Goal: Transaction & Acquisition: Purchase product/service

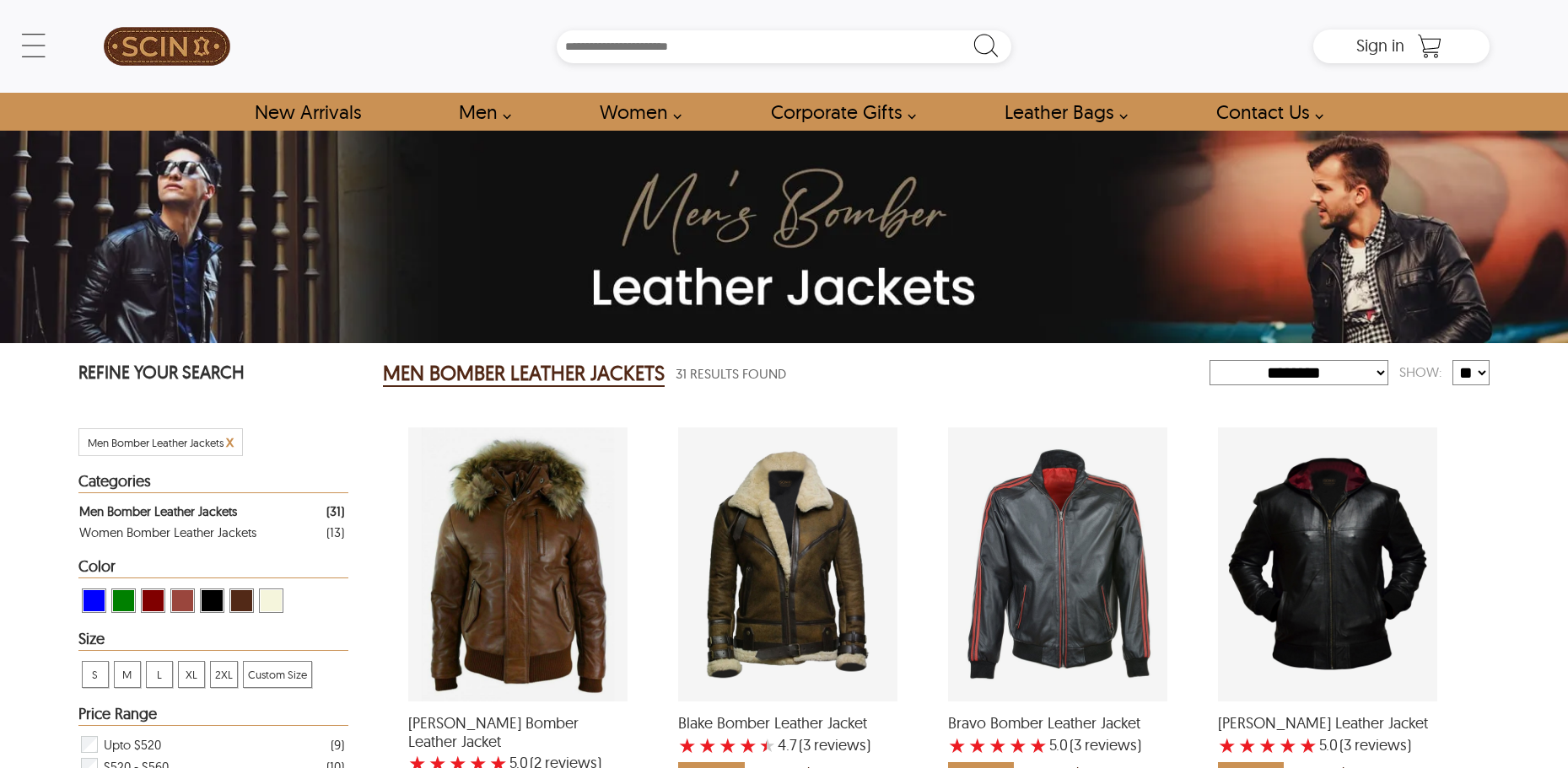
select select "********"
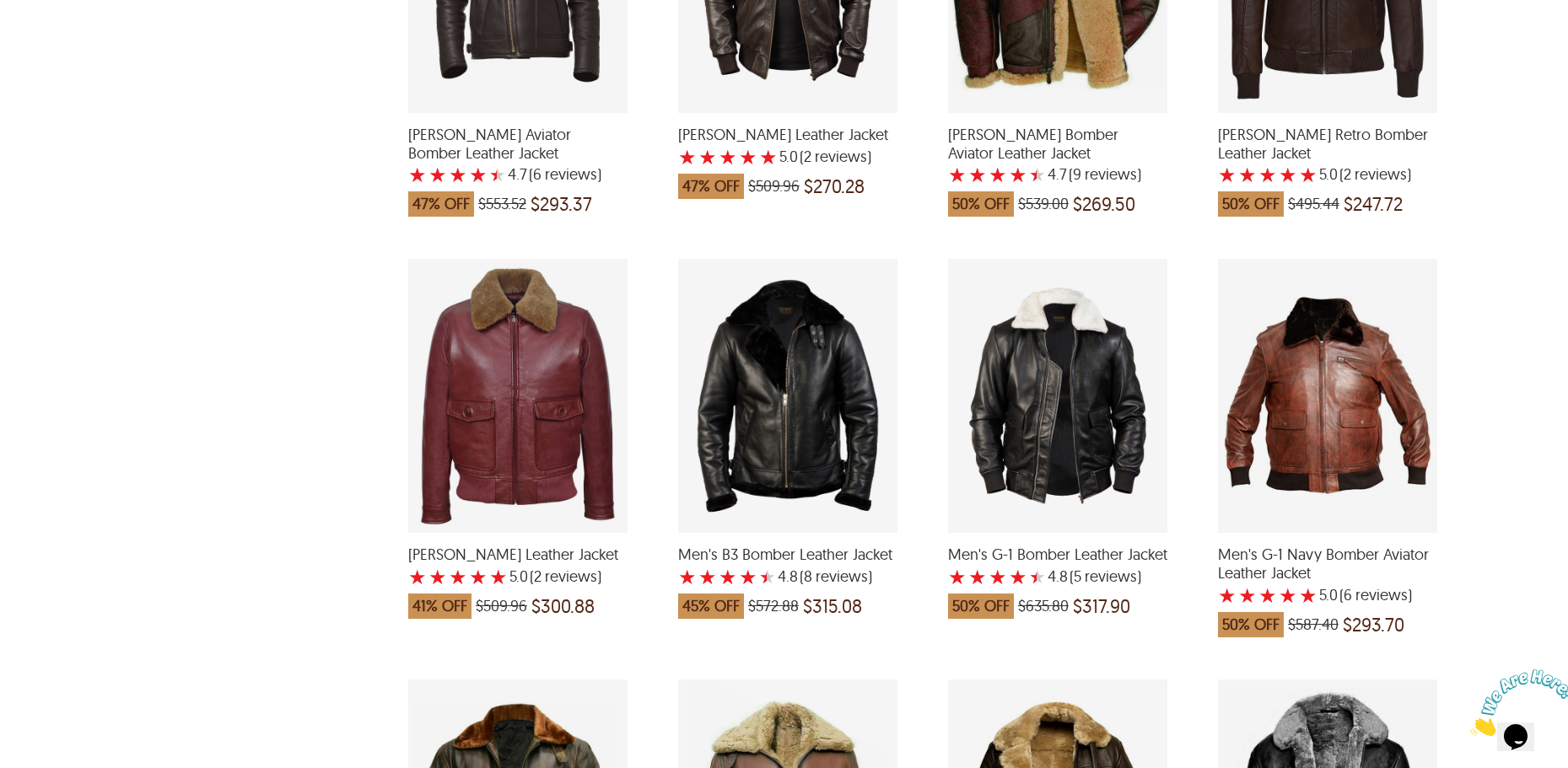
scroll to position [1011, 0]
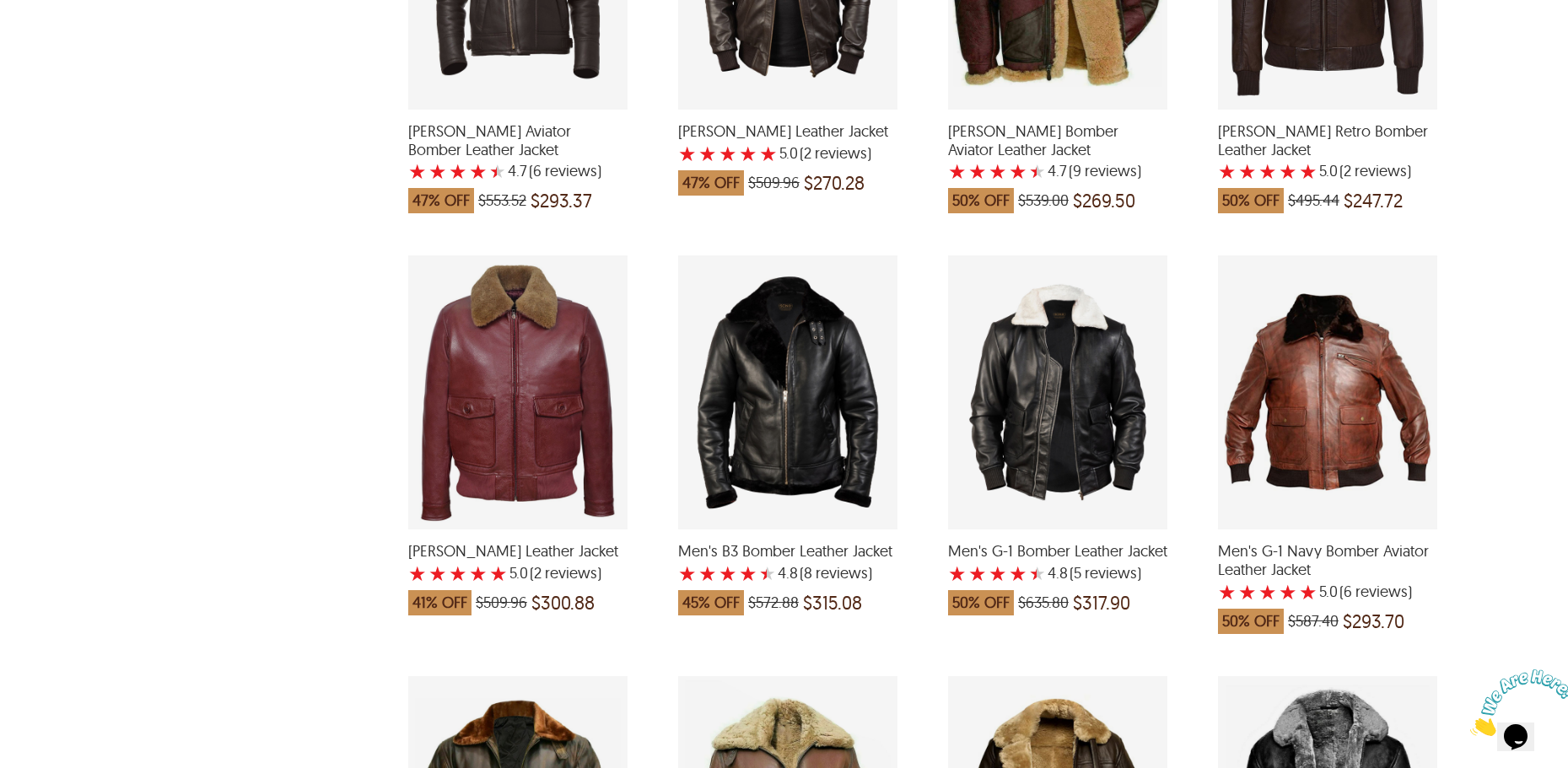
click at [1082, 441] on div "Men's G-1 Bomber Leather Jacket with a 4.8 Star Rating 5 Product Review which w…" at bounding box center [1057, 393] width 220 height 274
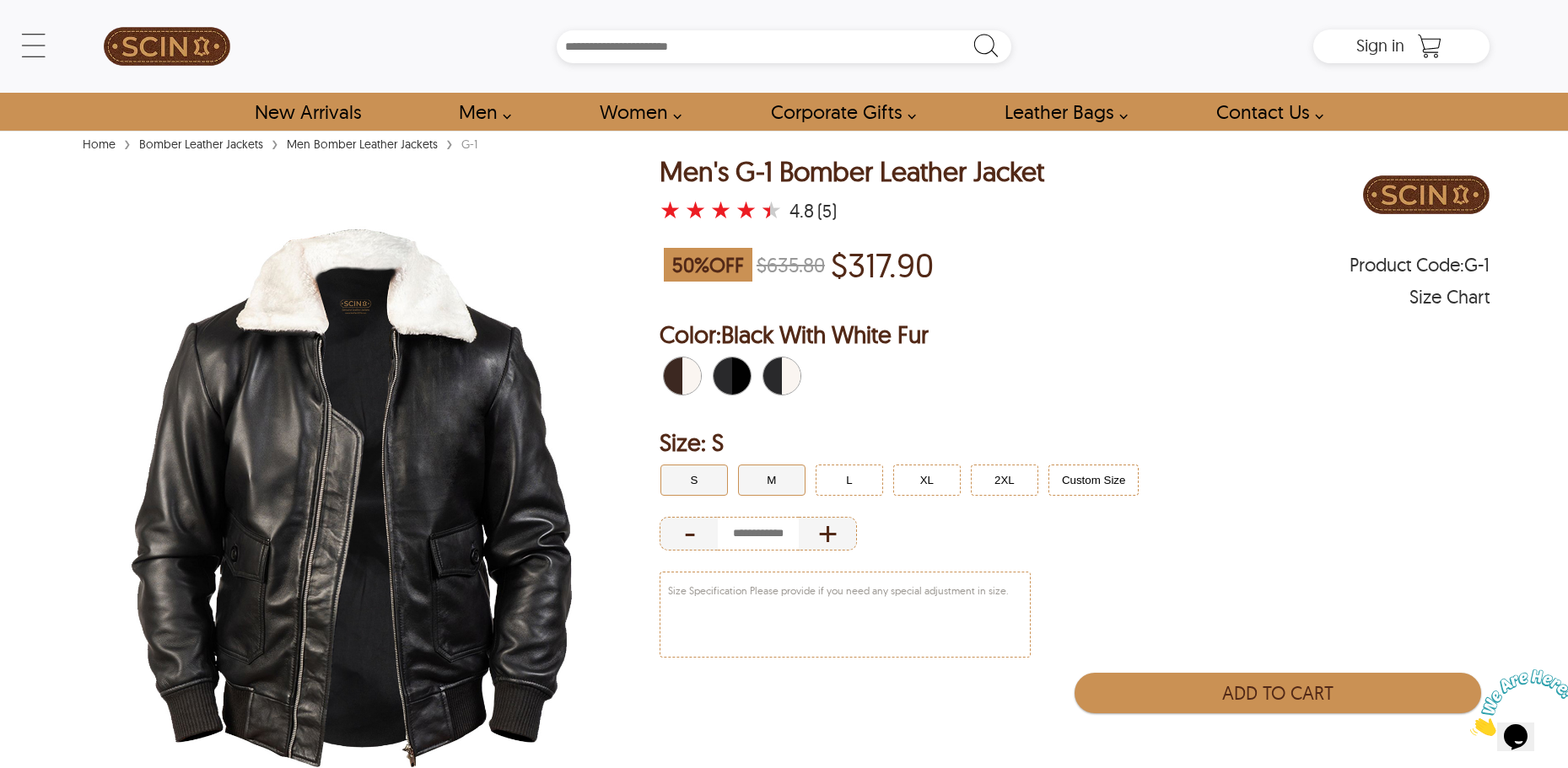
click at [760, 473] on button "M" at bounding box center [771, 480] width 68 height 31
click at [786, 367] on span "Black With White Fur" at bounding box center [787, 375] width 11 height 37
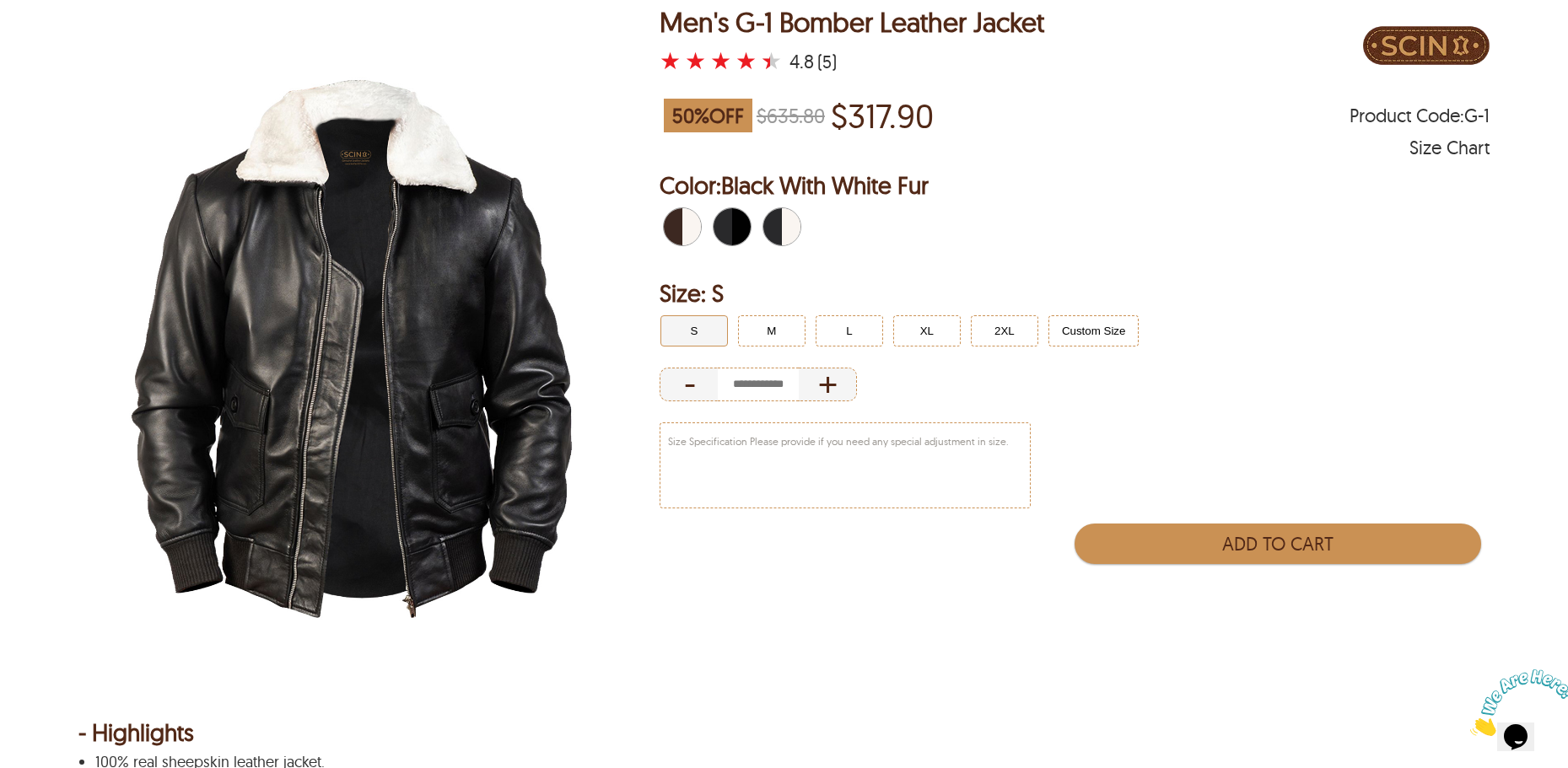
scroll to position [168, 0]
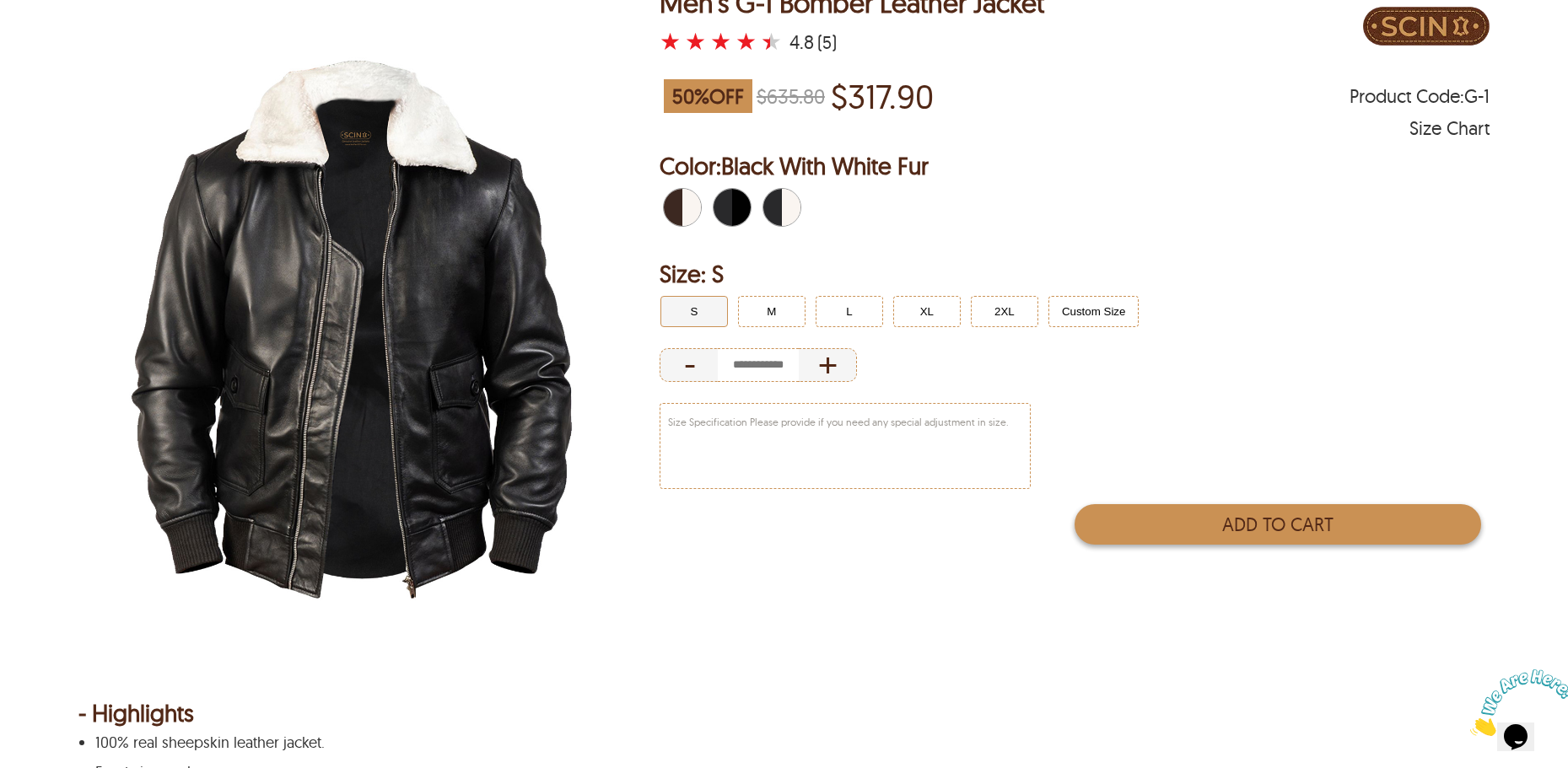
click at [1309, 522] on button "Add to Cart" at bounding box center [1278, 524] width 407 height 41
type input "*"
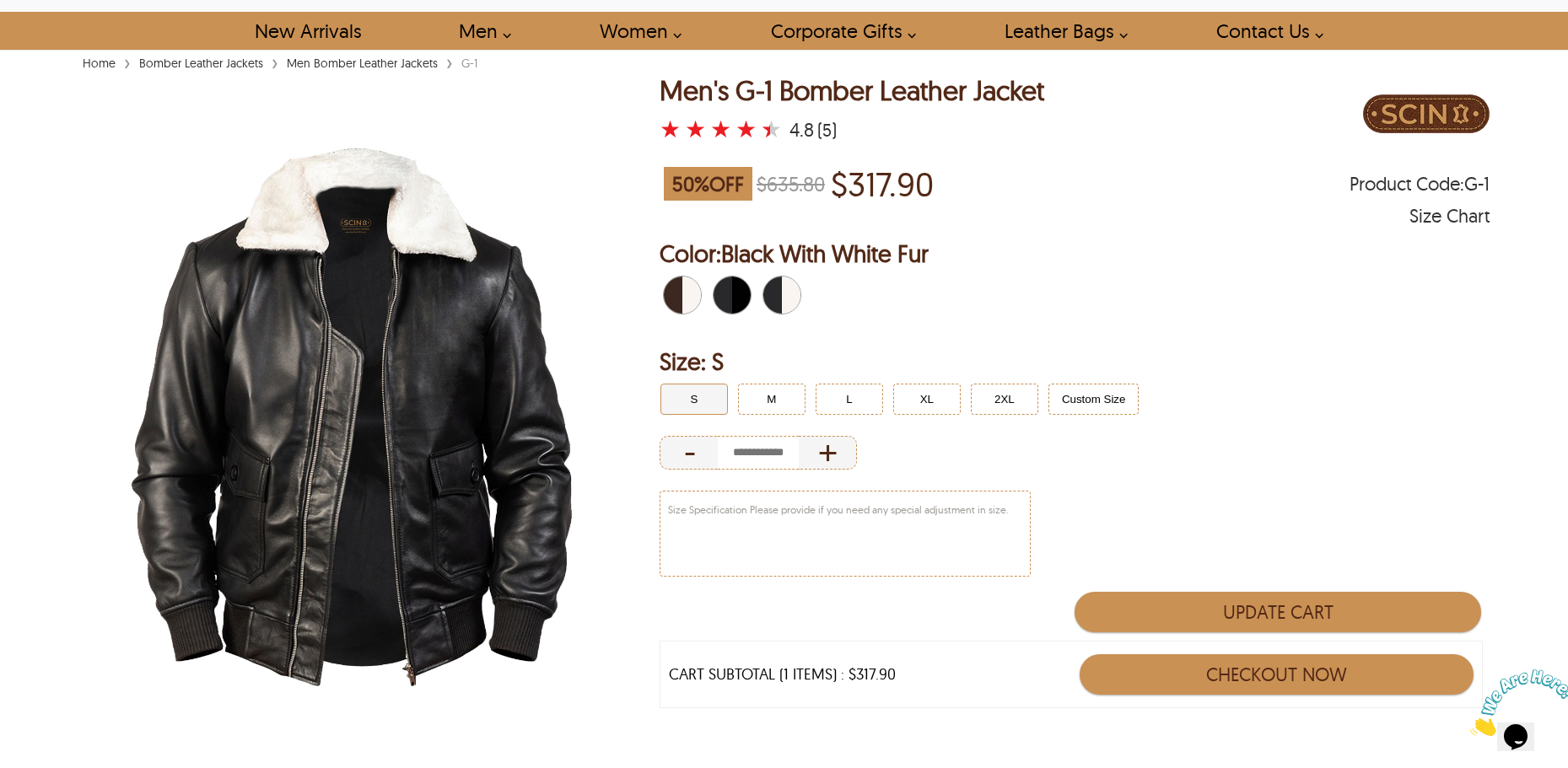
scroll to position [0, 0]
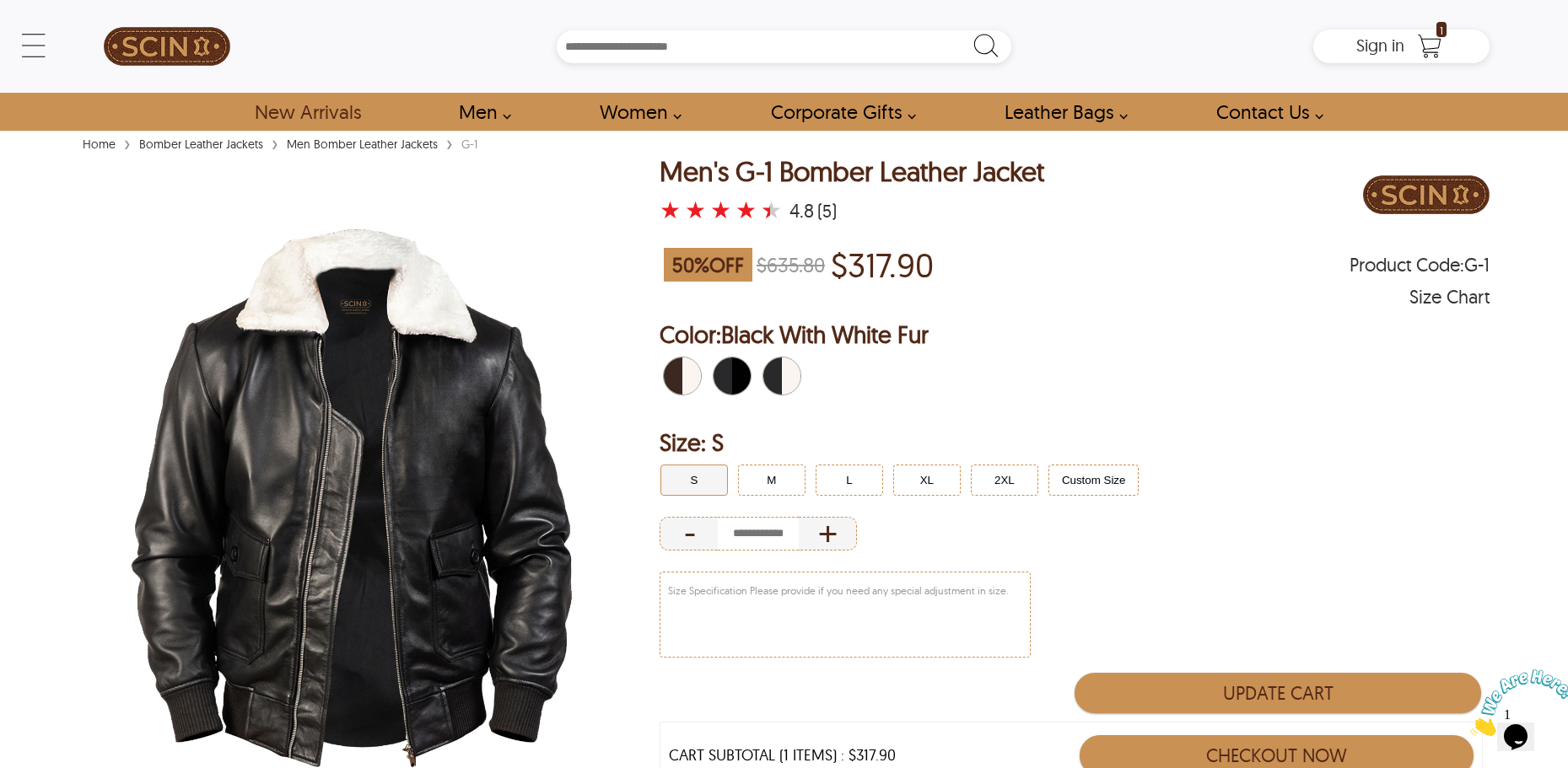
click at [319, 104] on link "New Arrivals" at bounding box center [307, 112] width 145 height 38
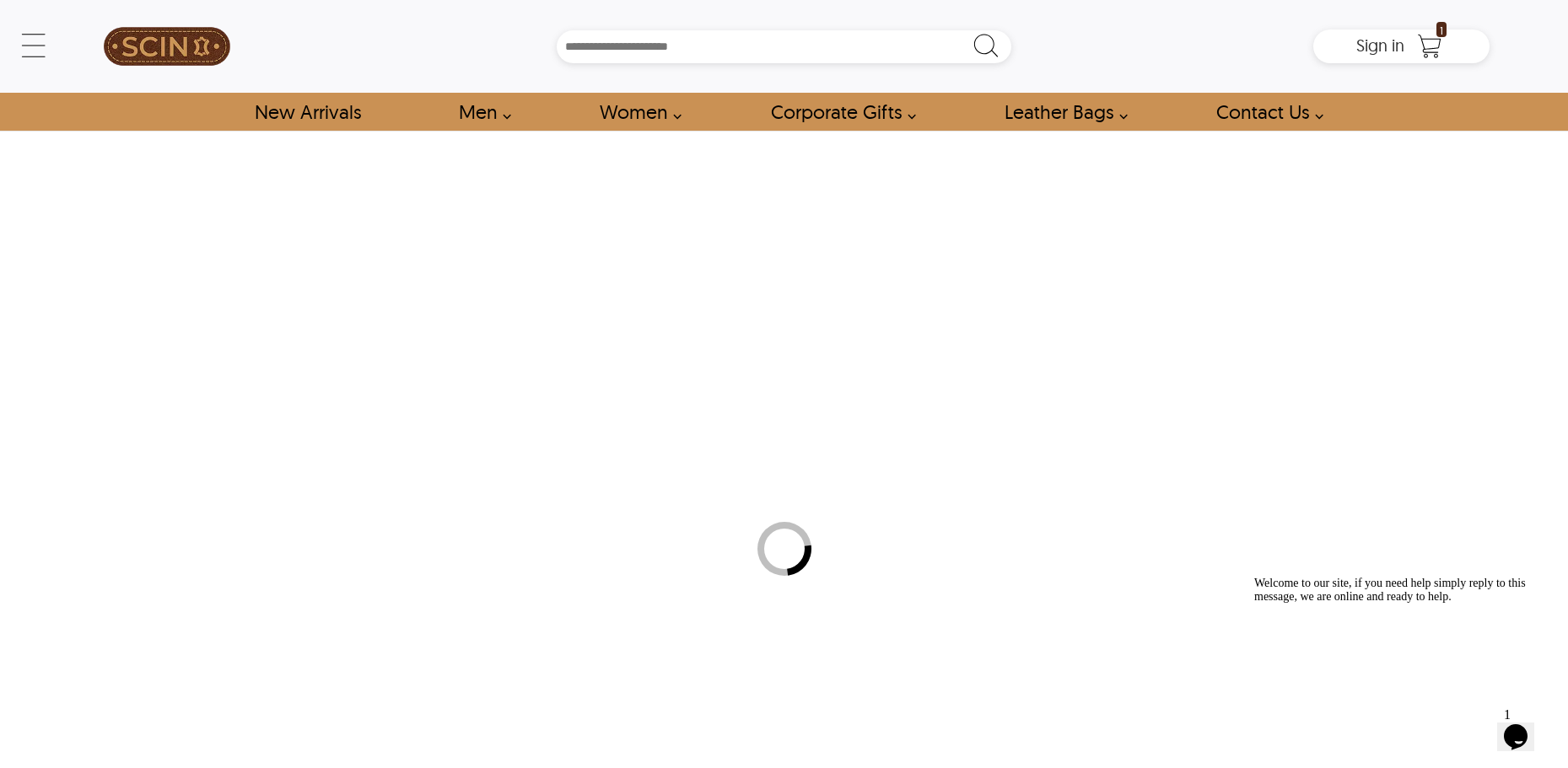
select select "********"
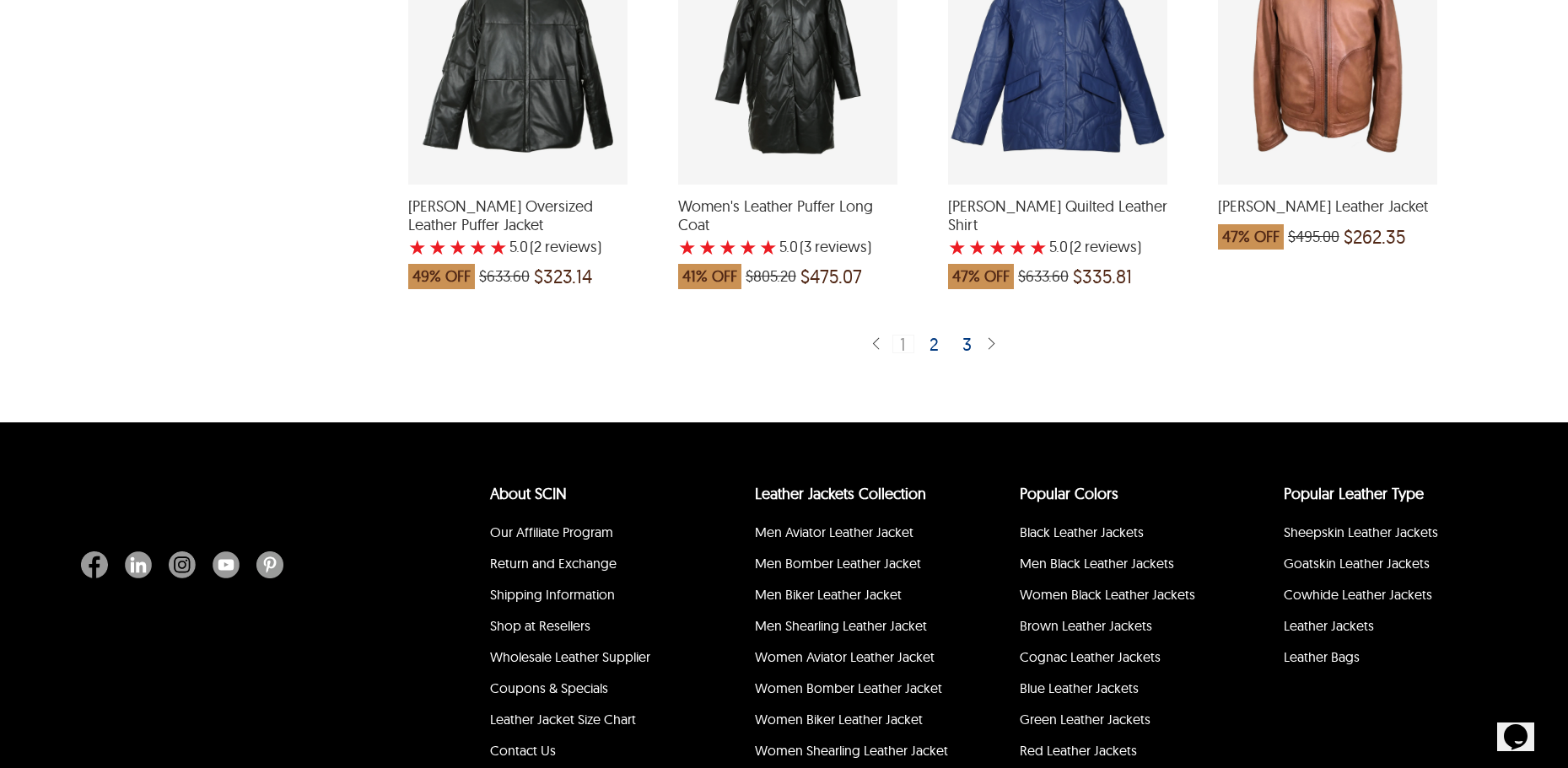
scroll to position [3607, 0]
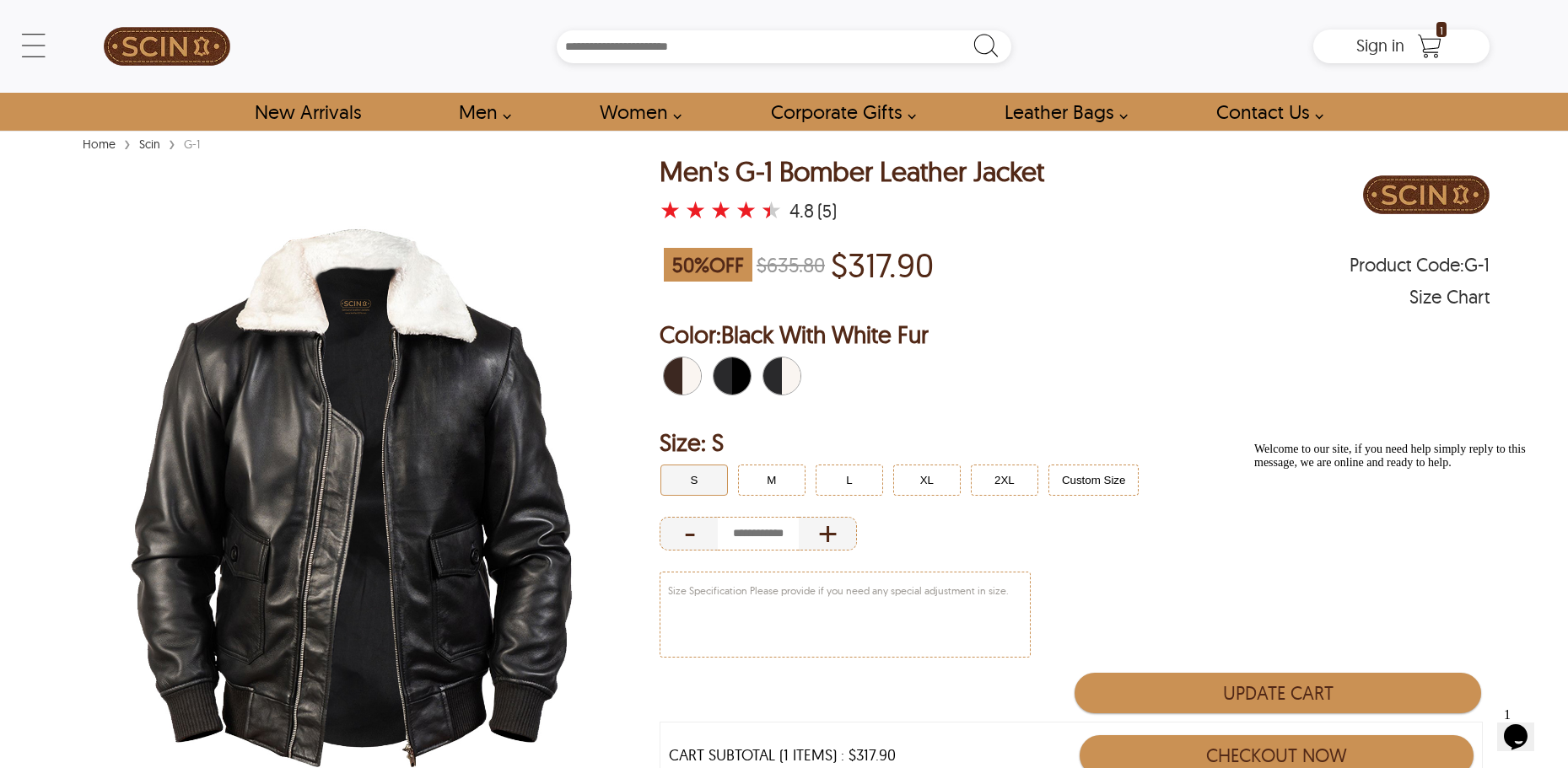
select select "********"
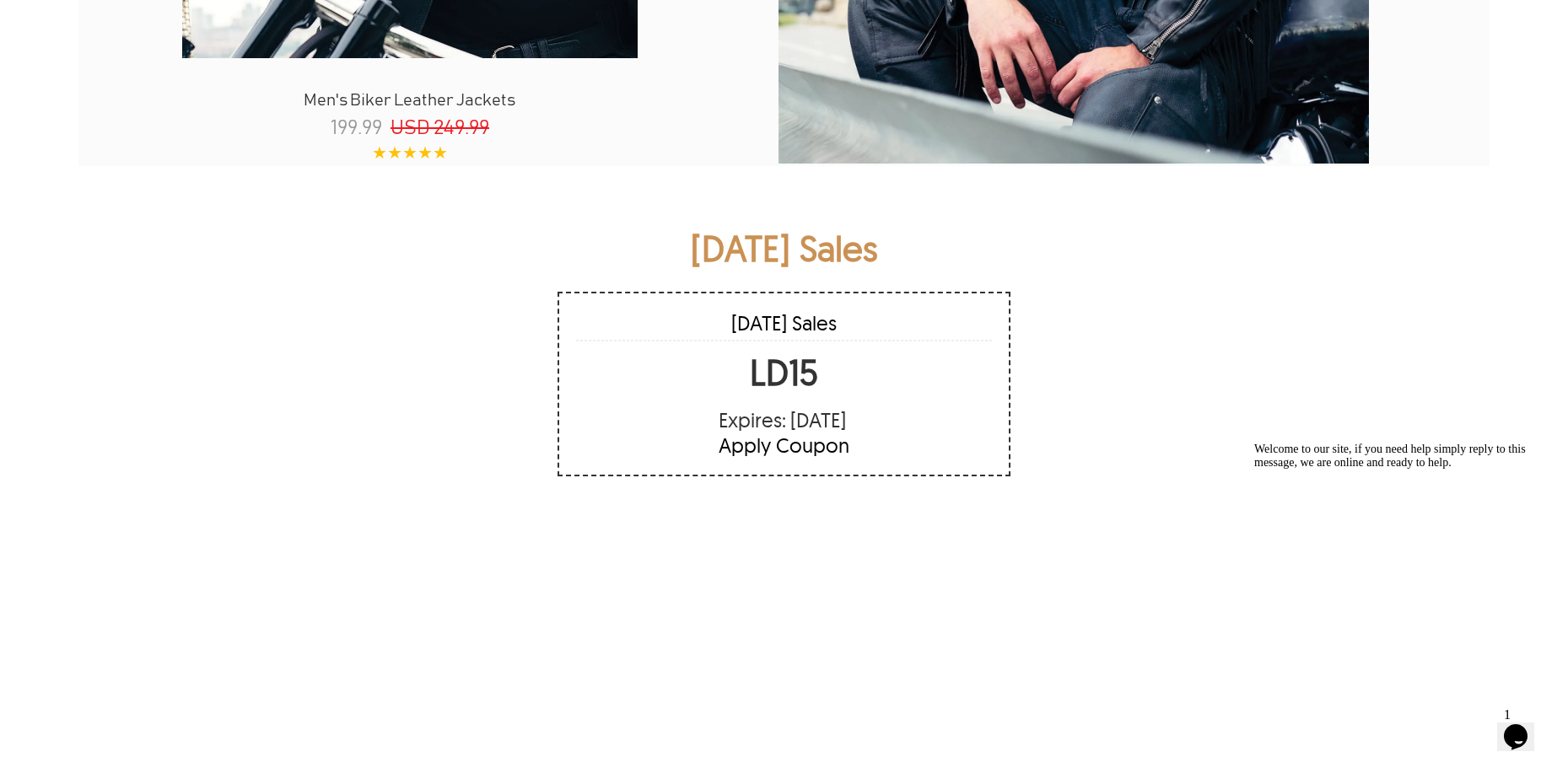
scroll to position [2698, 0]
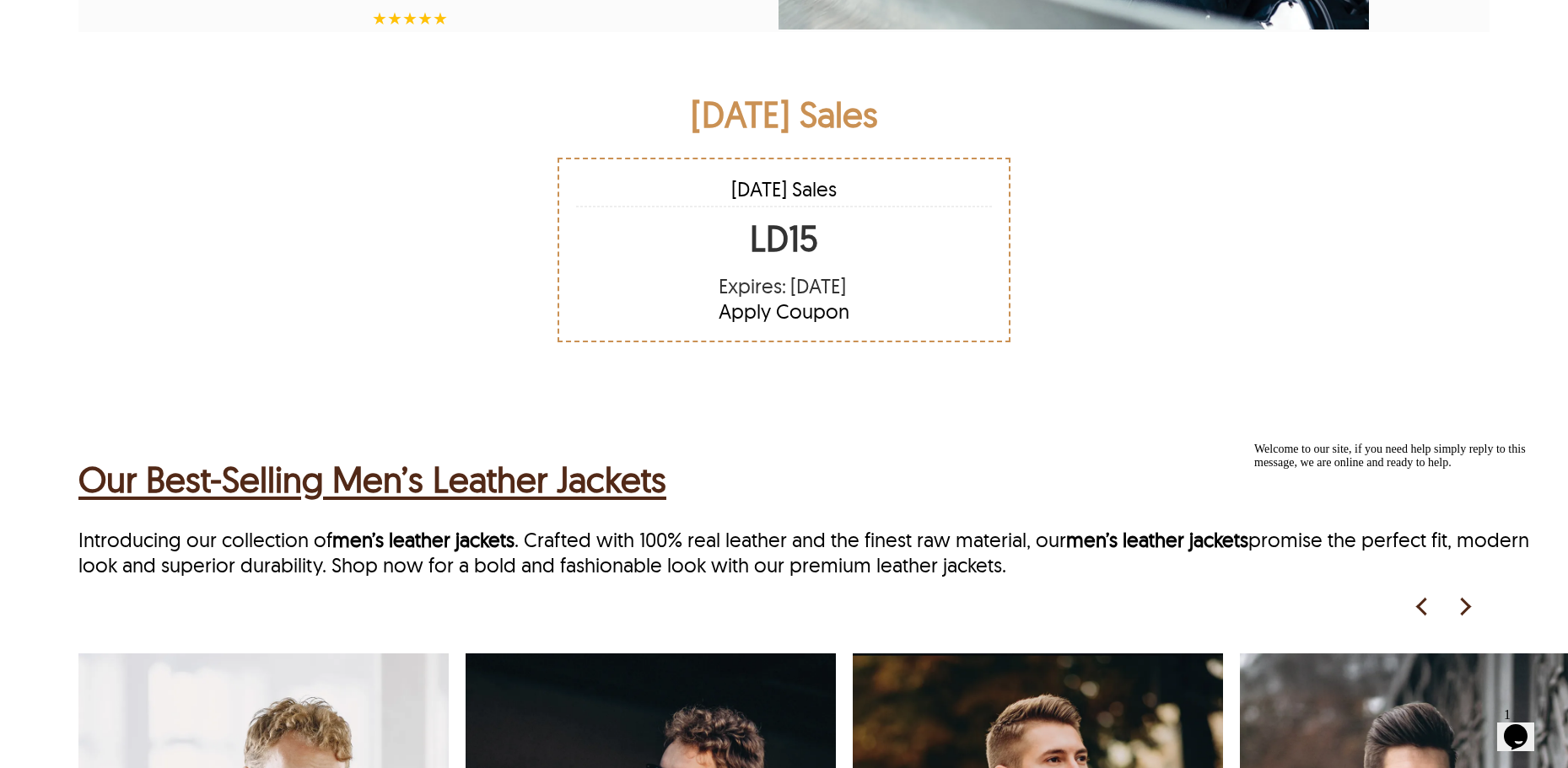
click at [754, 310] on div "Apply Coupon" at bounding box center [784, 311] width 416 height 26
drag, startPoint x: 752, startPoint y: 242, endPoint x: 871, endPoint y: 231, distance: 119.5
click at [871, 231] on div "[DATE] Sales LD15 Expires: [DATE] Apply Coupon" at bounding box center [784, 250] width 453 height 184
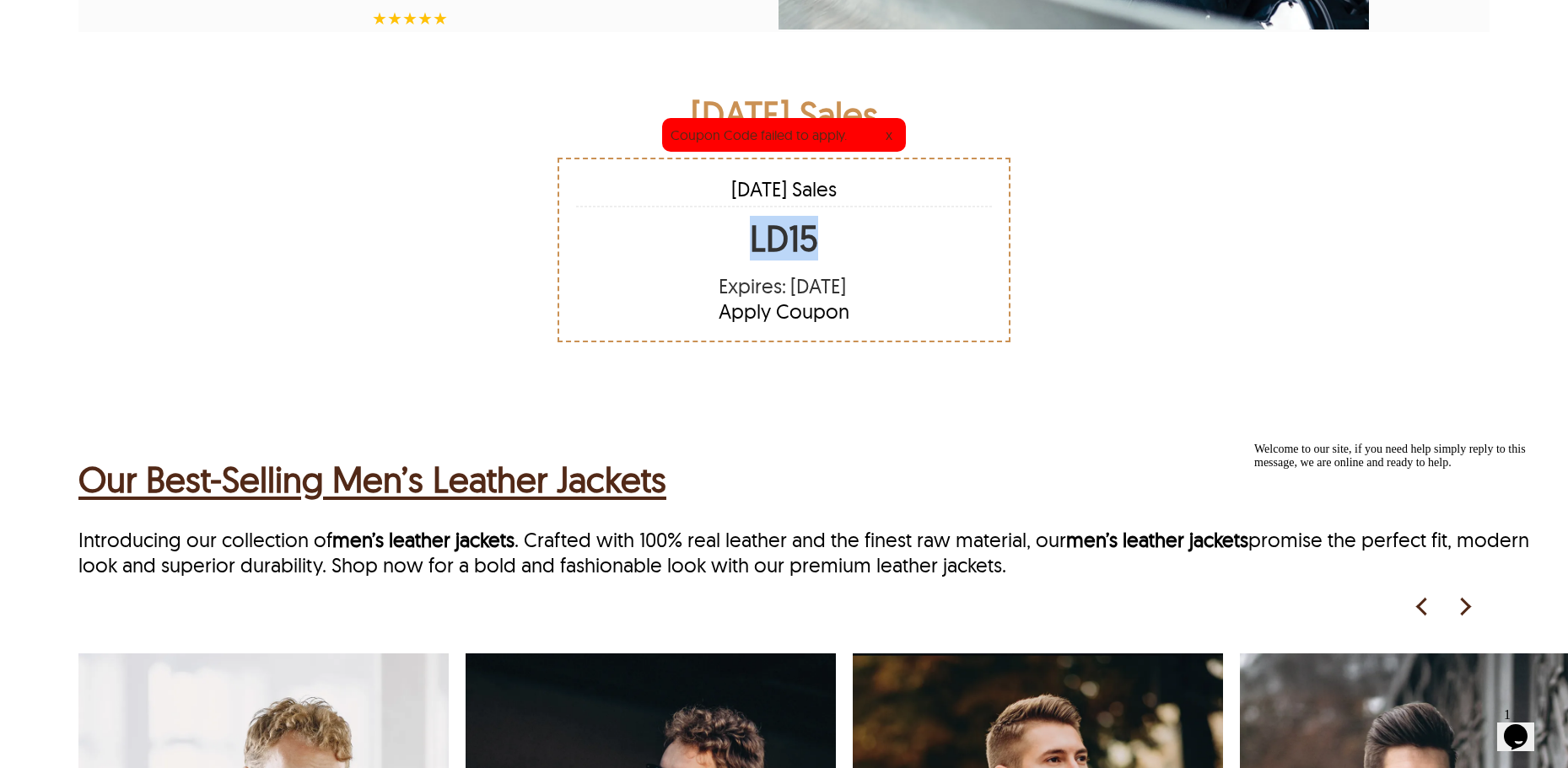
drag, startPoint x: 835, startPoint y: 227, endPoint x: 746, endPoint y: 232, distance: 89.1
click at [746, 232] on div "[DATE] Sales LD15 Expires: [DATE] Apply Coupon" at bounding box center [784, 250] width 453 height 184
copy h2 "LD15"
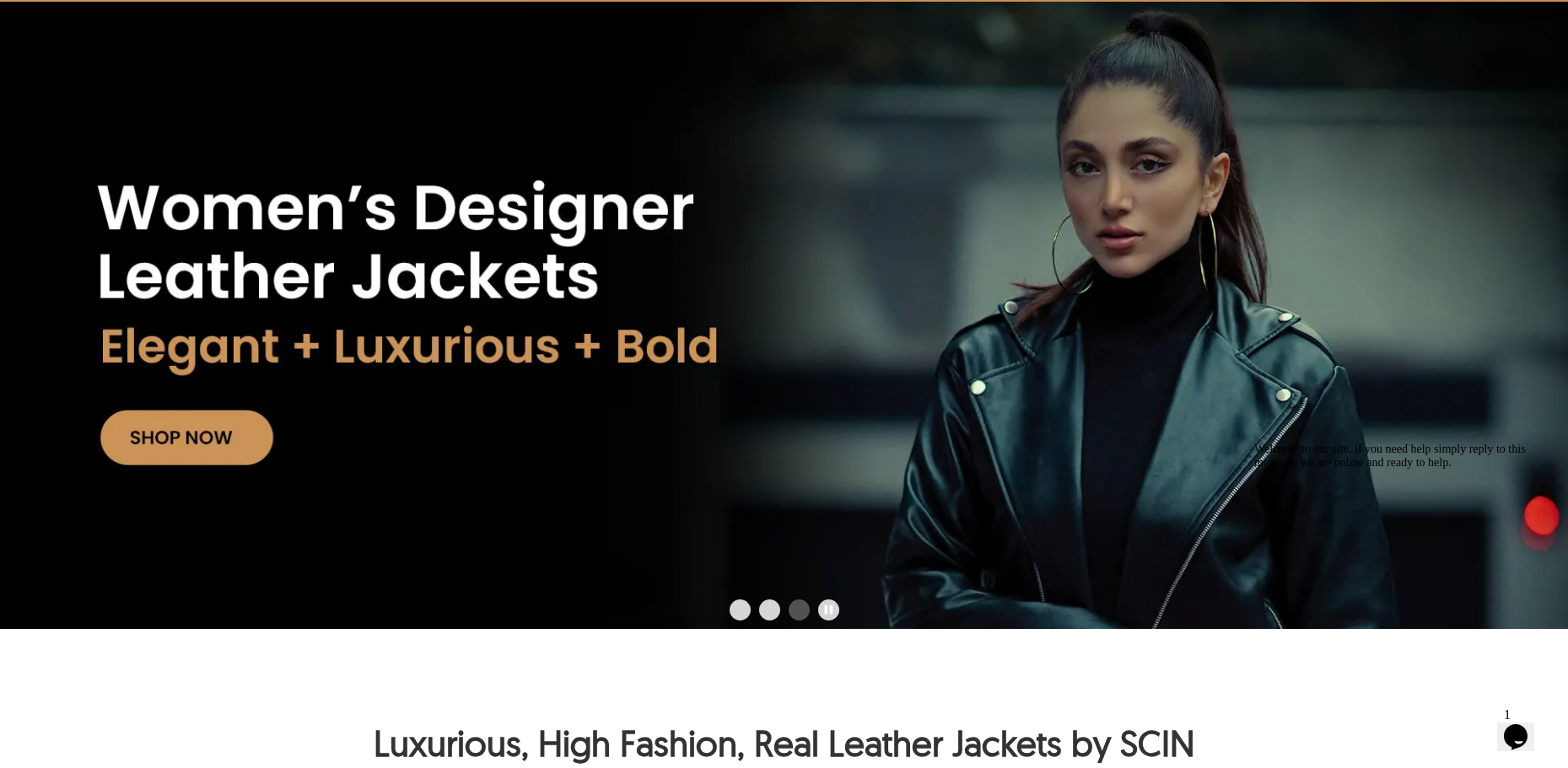
scroll to position [0, 0]
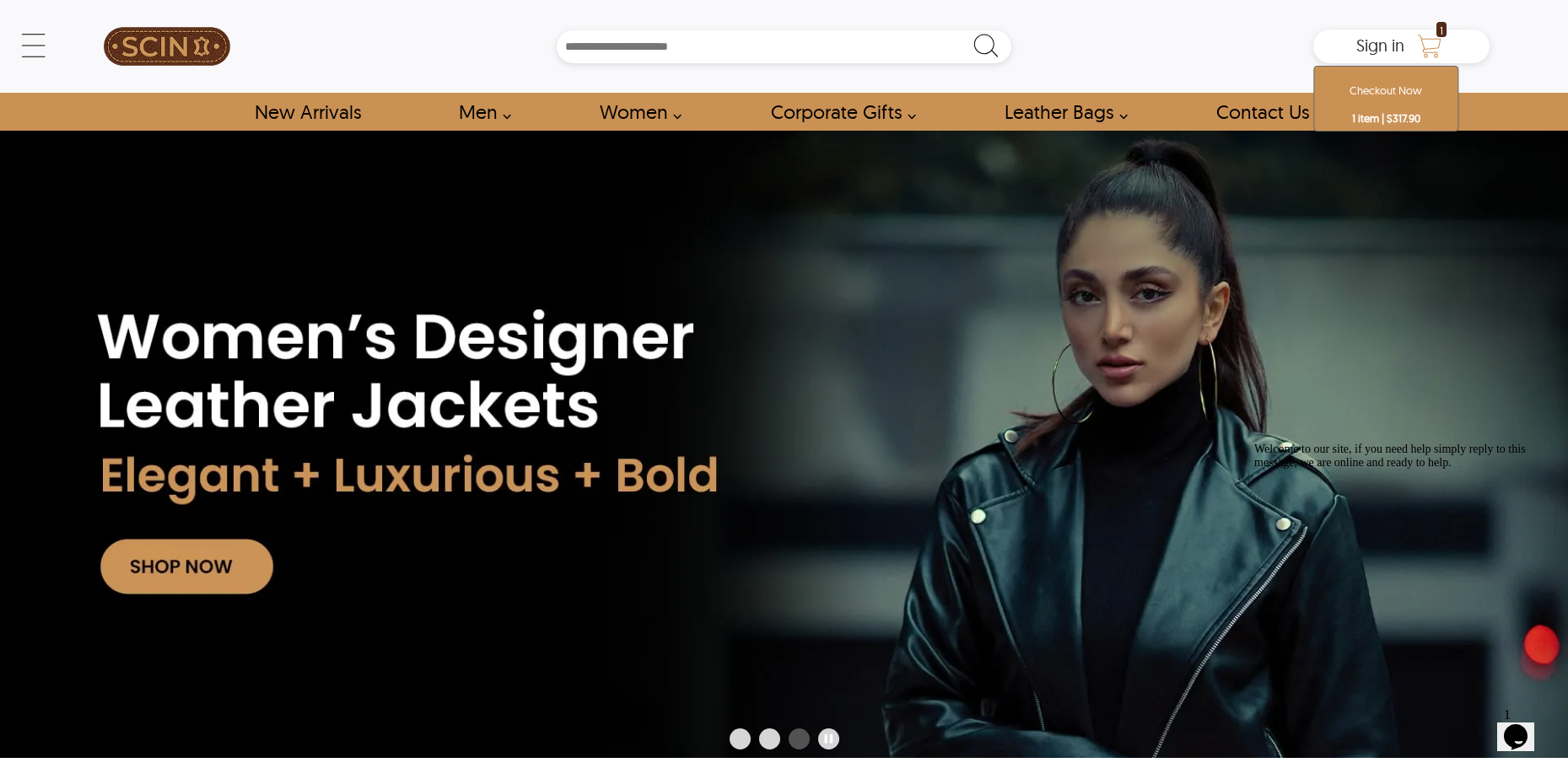
click at [1428, 45] on icon "Shopping Cart" at bounding box center [1429, 46] width 33 height 33
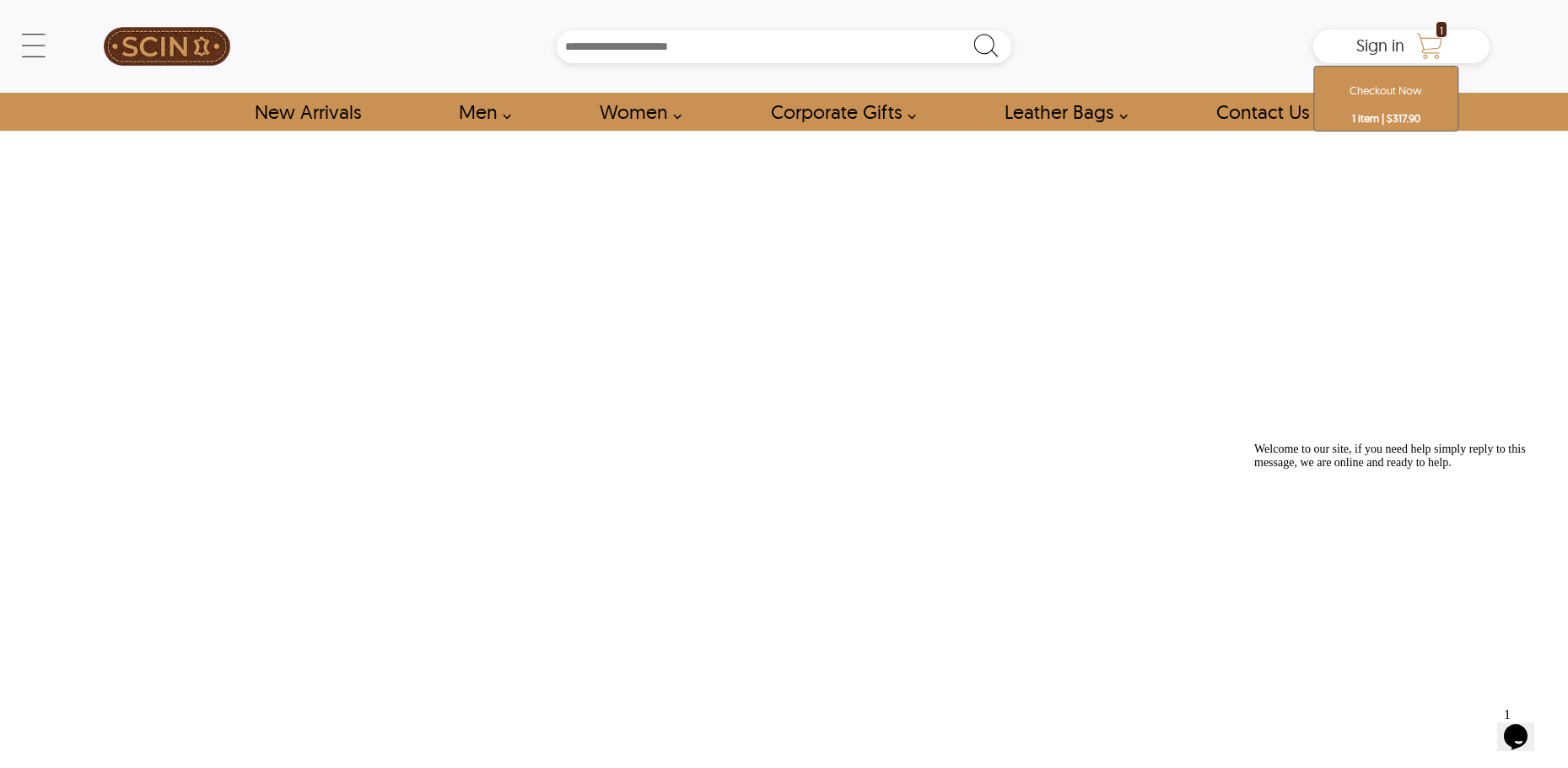
click at [1436, 42] on icon "Shopping Cart" at bounding box center [1429, 46] width 33 height 33
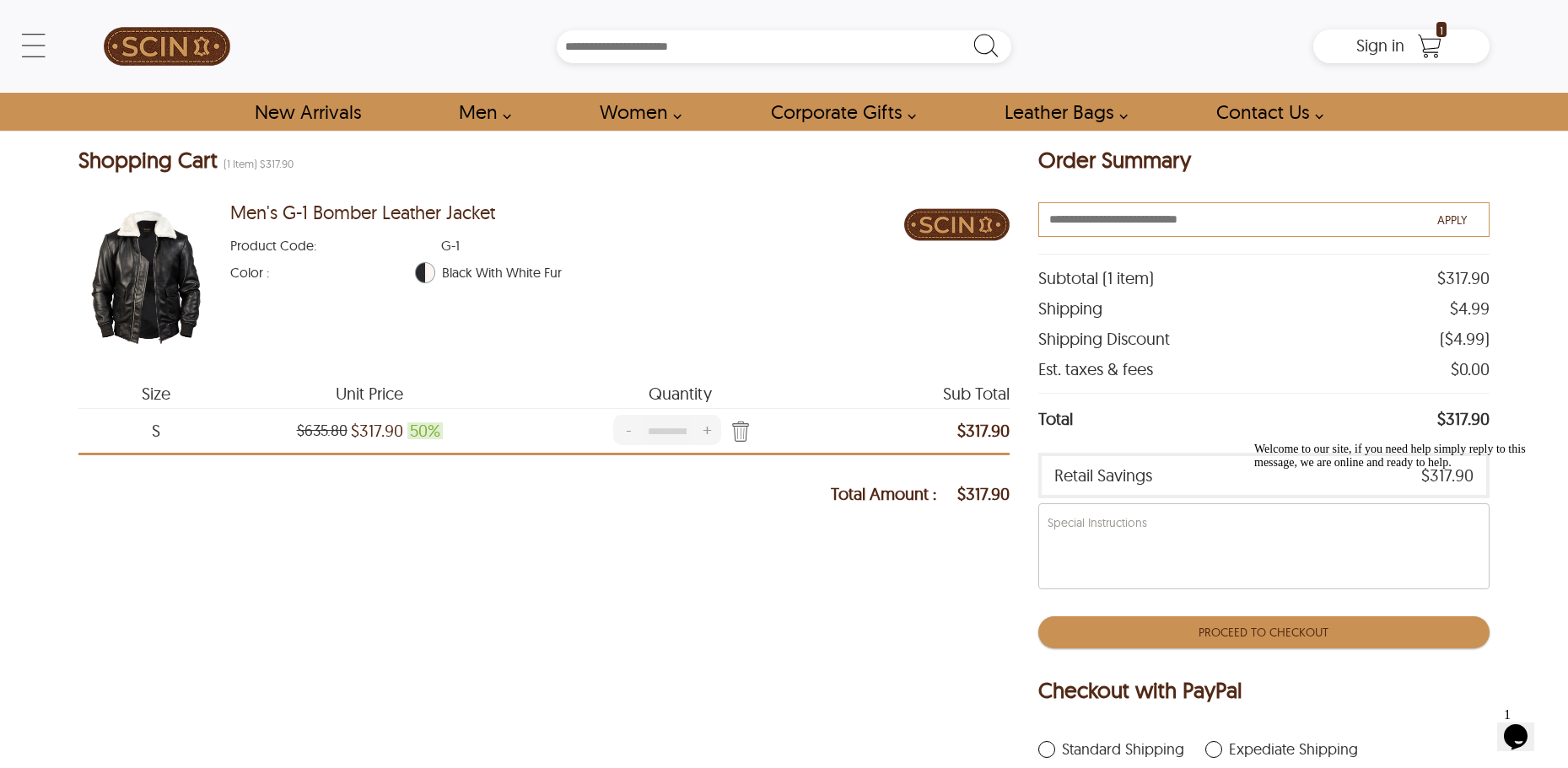
click at [1234, 219] on input "text" at bounding box center [1264, 220] width 452 height 34
paste input "****"
type input "****"
click at [1447, 214] on span "APPLY" at bounding box center [1451, 221] width 29 height 15
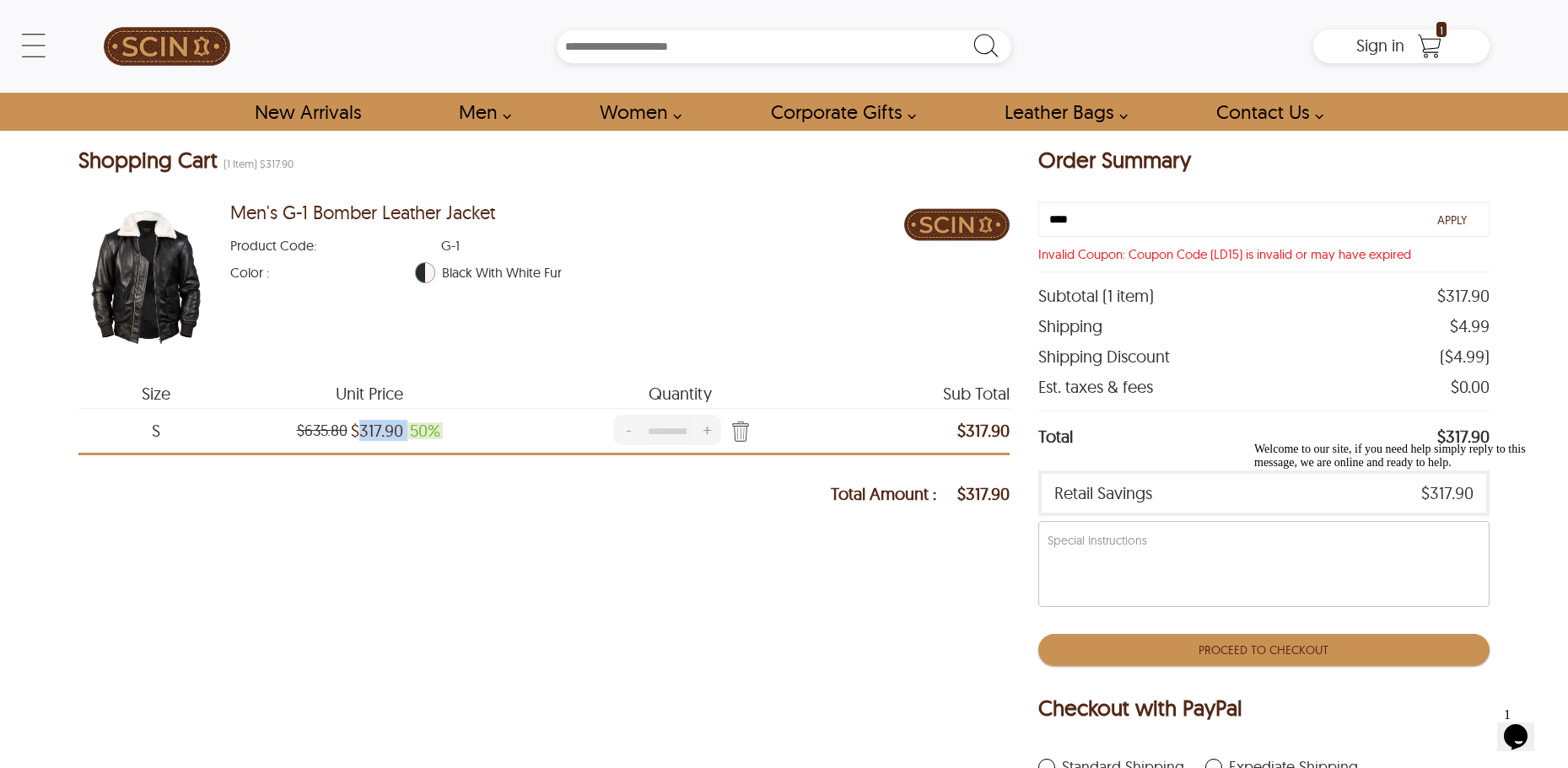
drag, startPoint x: 362, startPoint y: 432, endPoint x: 407, endPoint y: 438, distance: 45.4
click at [407, 438] on div "$635.80 $317.90 50 %" at bounding box center [370, 431] width 272 height 17
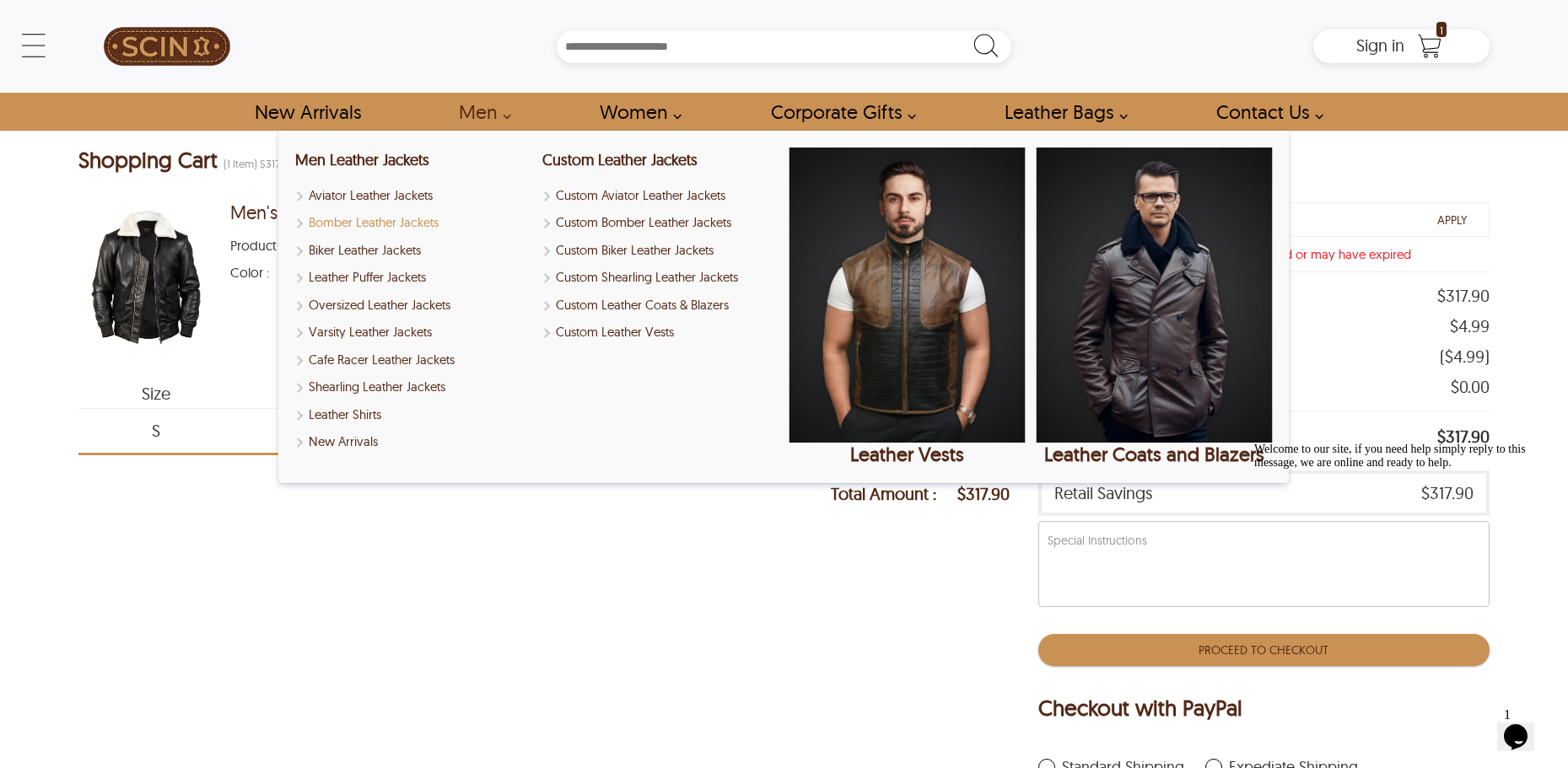
click at [382, 222] on link "Bomber Leather Jackets" at bounding box center [413, 222] width 236 height 19
select select "********"
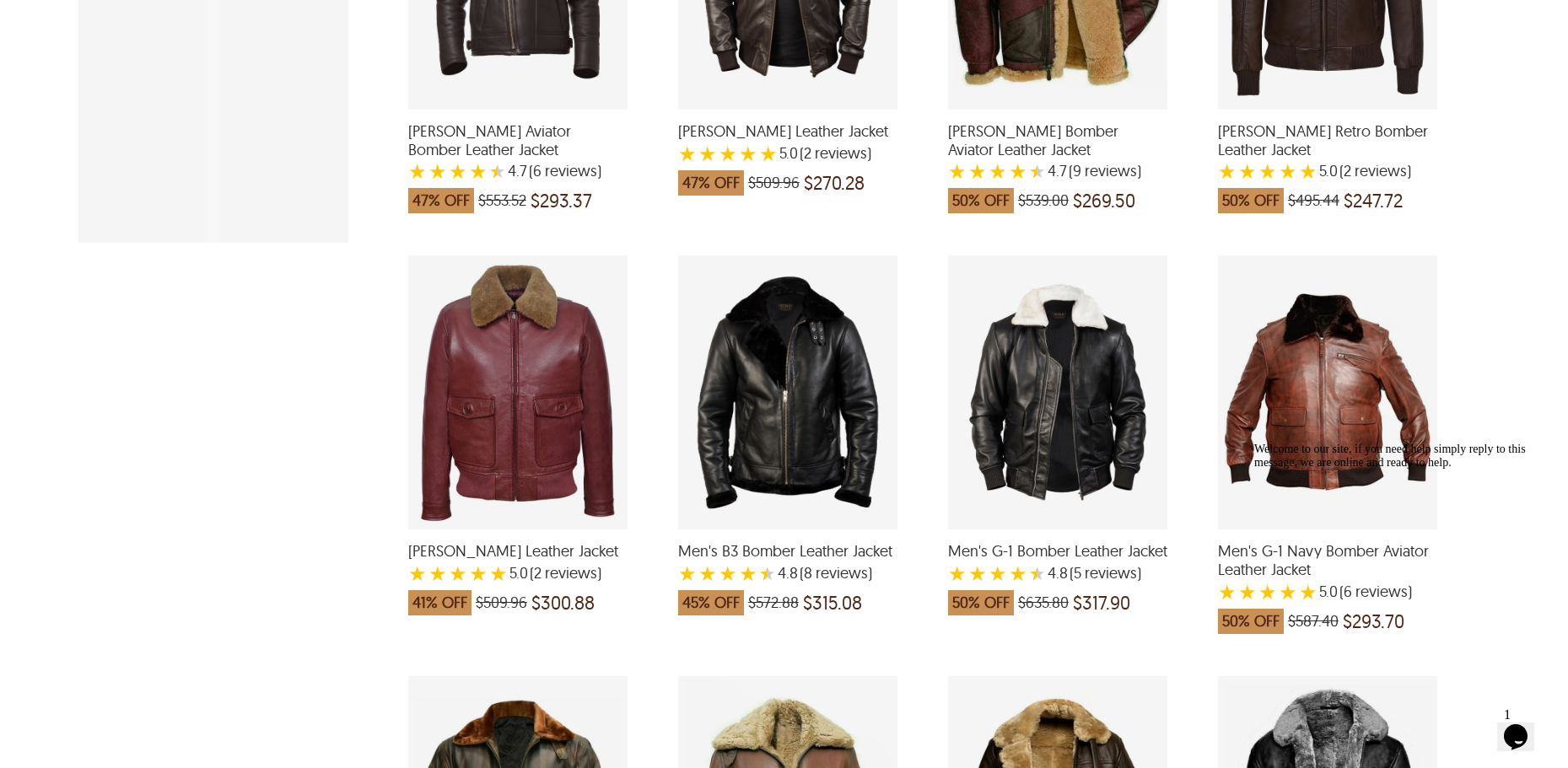
click at [1026, 407] on div "Men's G-1 Bomber Leather Jacket with a 4.8 Star Rating 5 Product Review which w…" at bounding box center [1057, 393] width 220 height 274
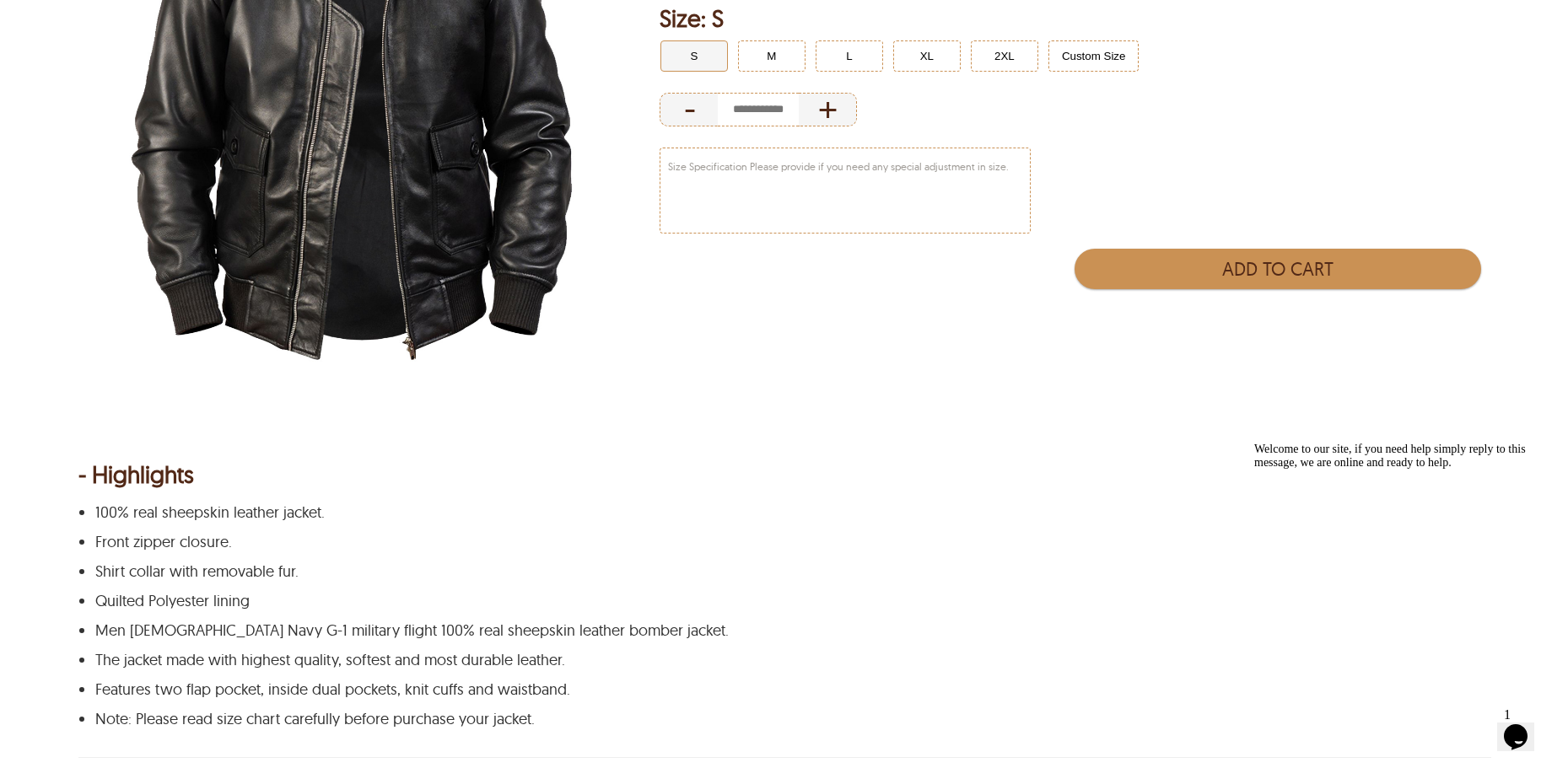
scroll to position [421, 0]
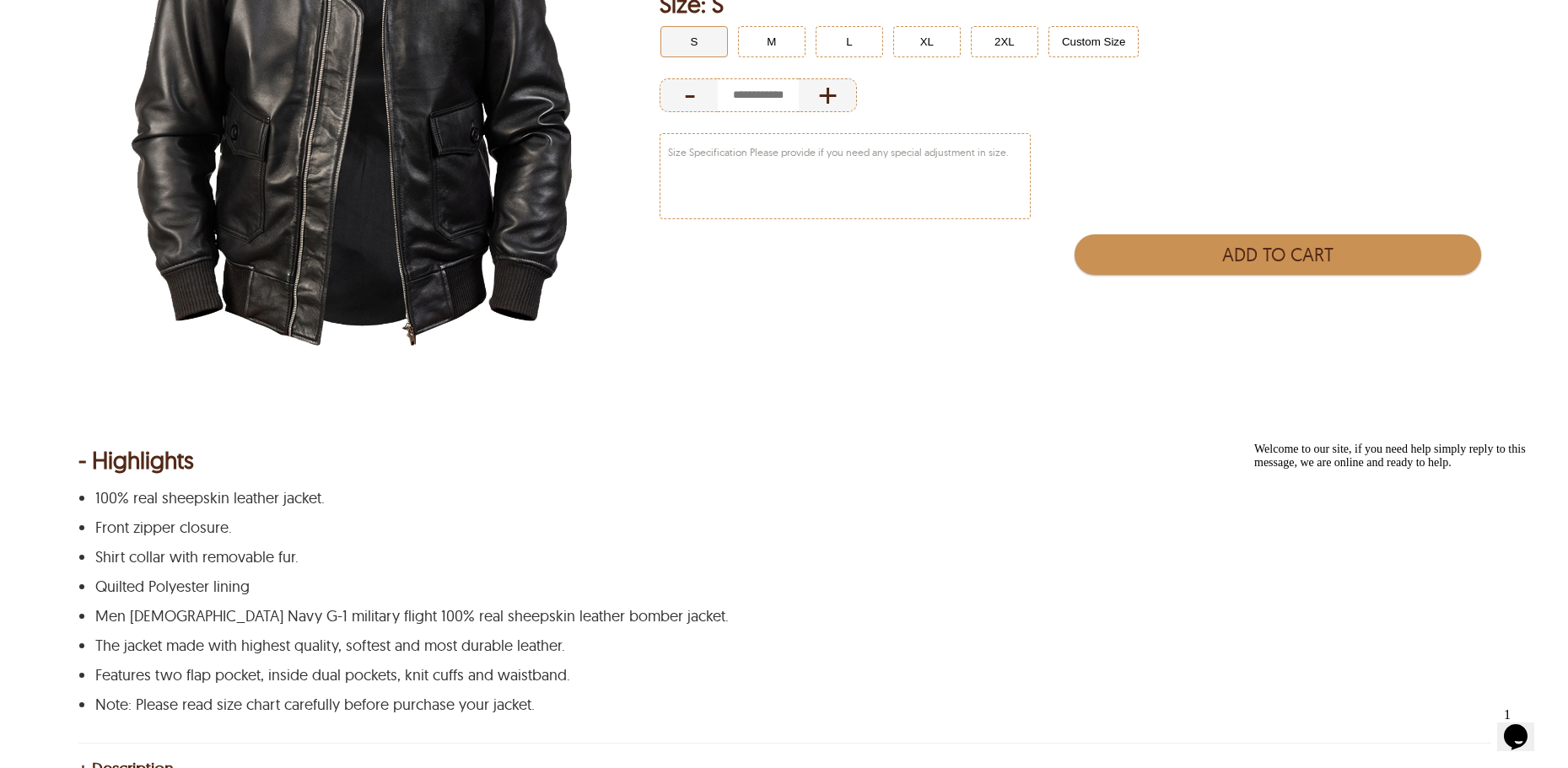
click at [464, 242] on img at bounding box center [351, 76] width 547 height 682
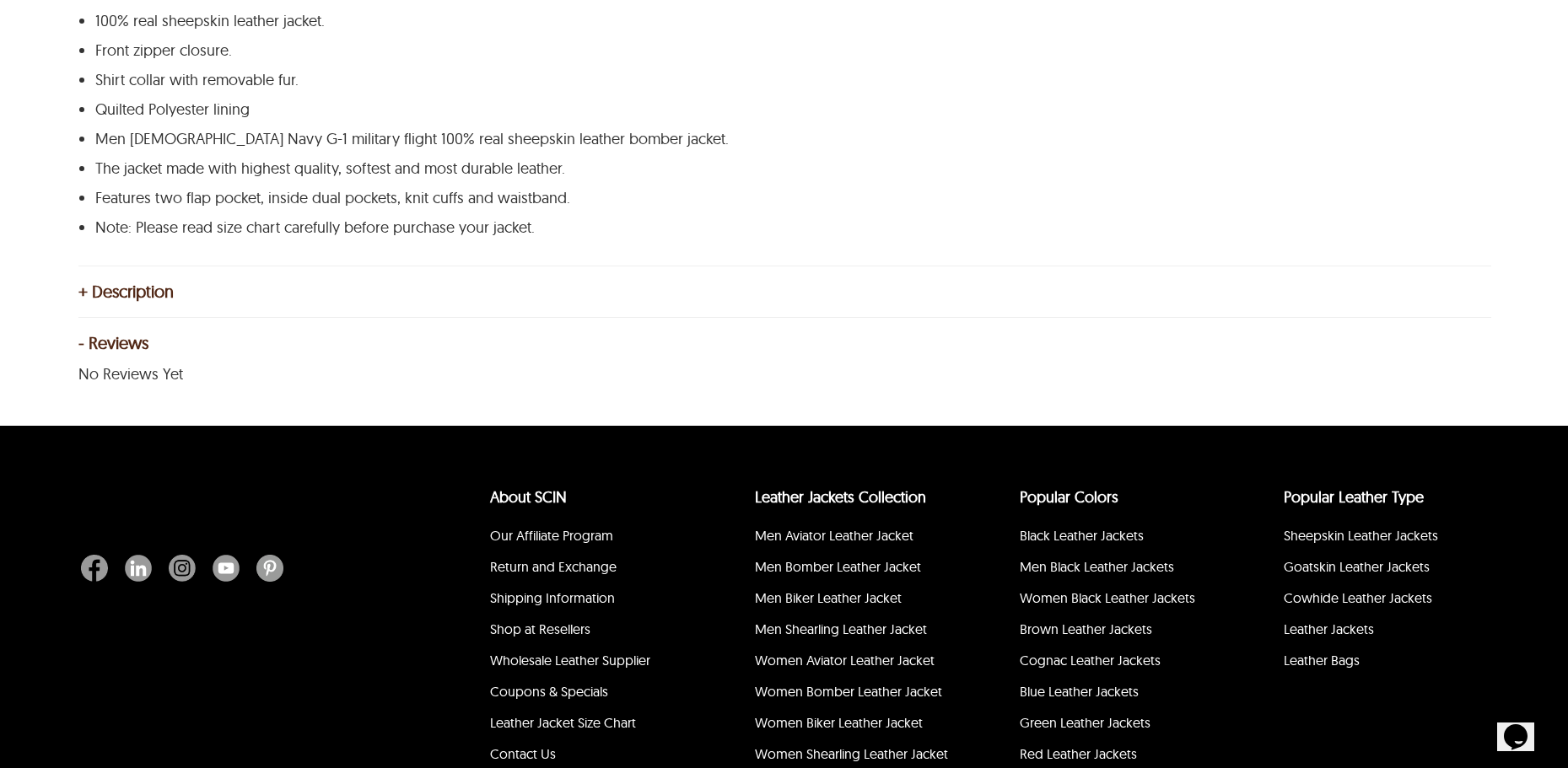
scroll to position [928, 0]
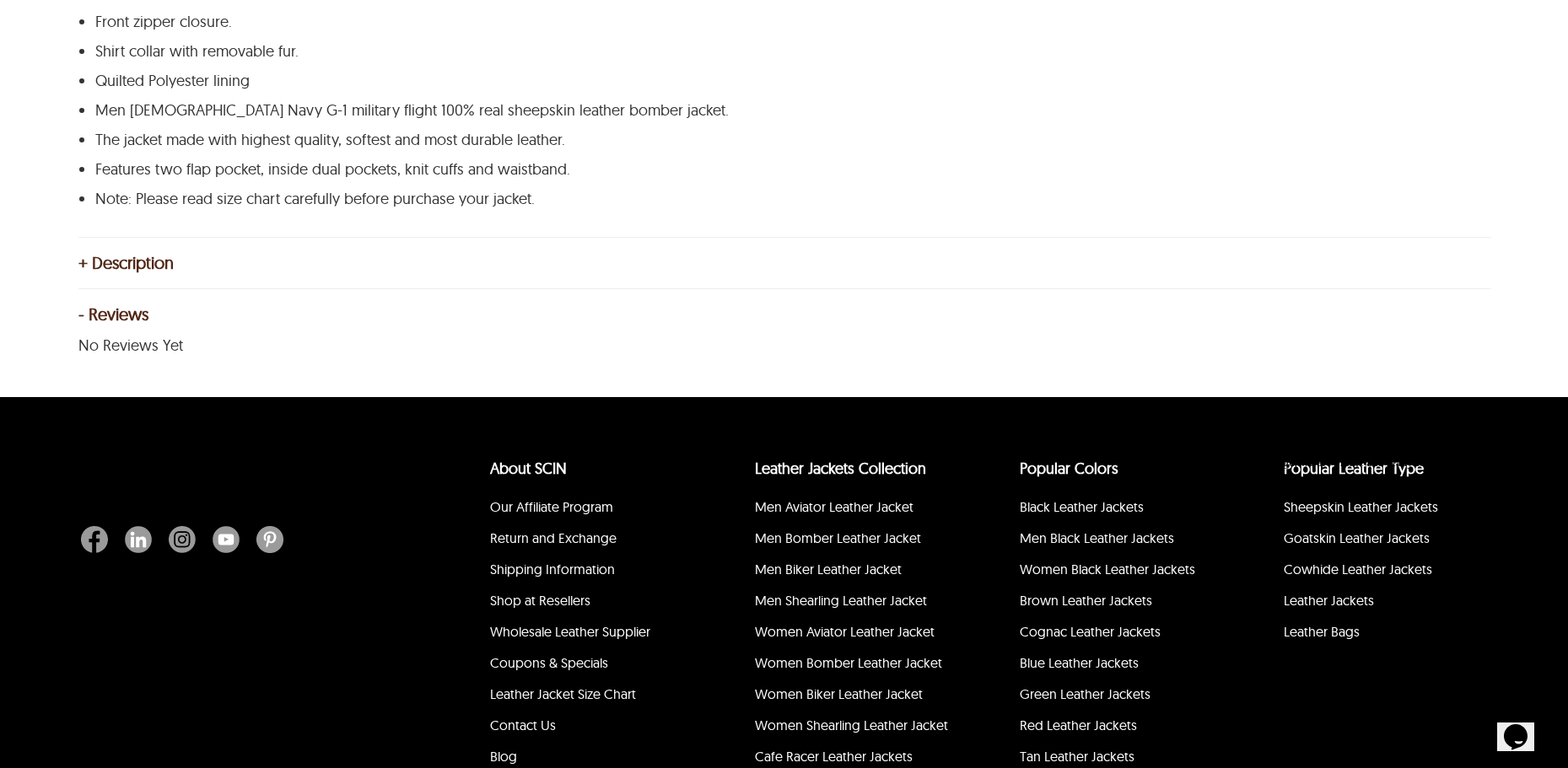
click at [312, 331] on div "- Reviews No Reviews Yet" at bounding box center [784, 333] width 1411 height 53
click at [101, 306] on div "- Reviews" at bounding box center [784, 315] width 1411 height 17
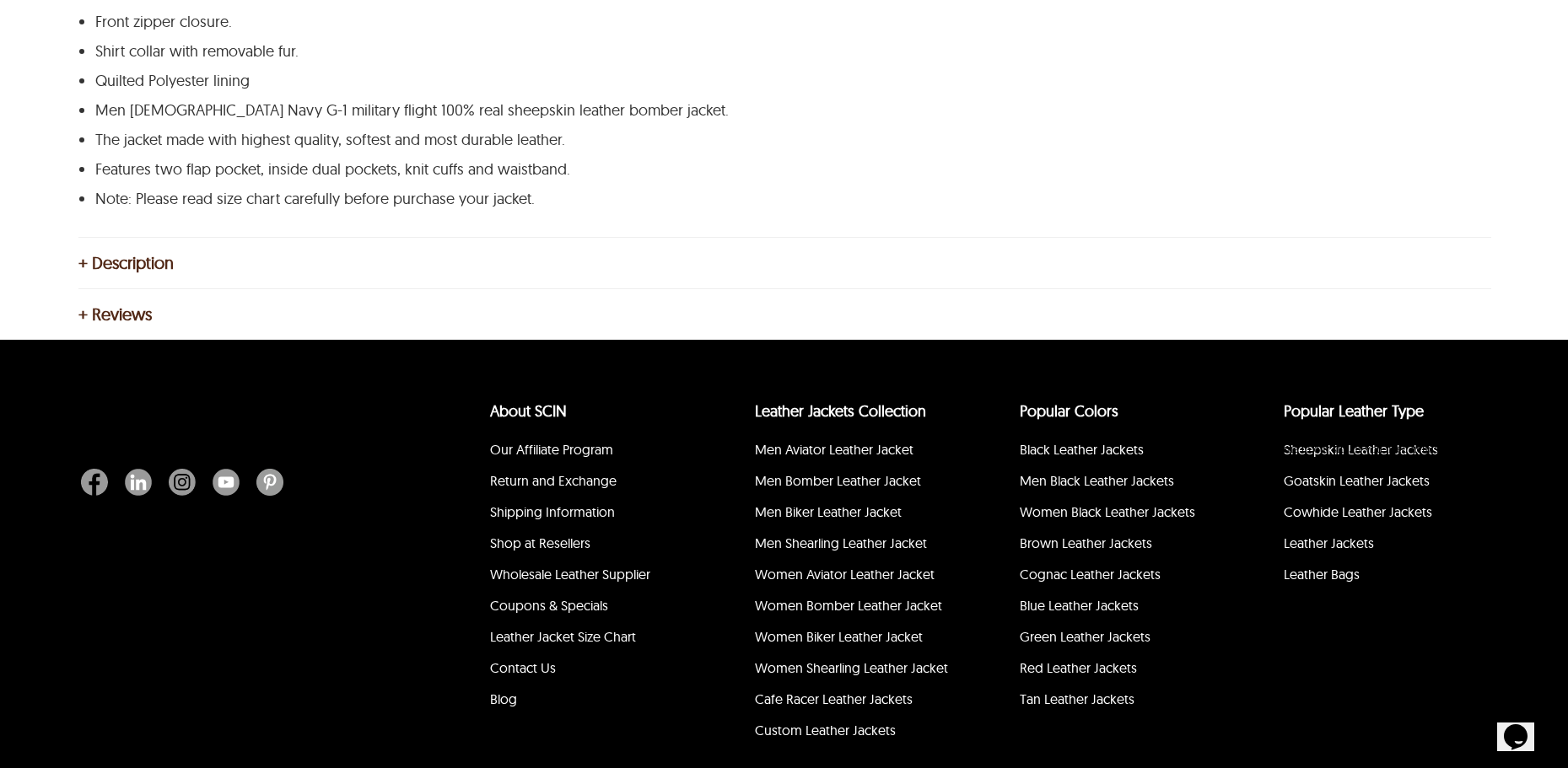
click at [101, 306] on div "+ Reviews" at bounding box center [784, 315] width 1411 height 17
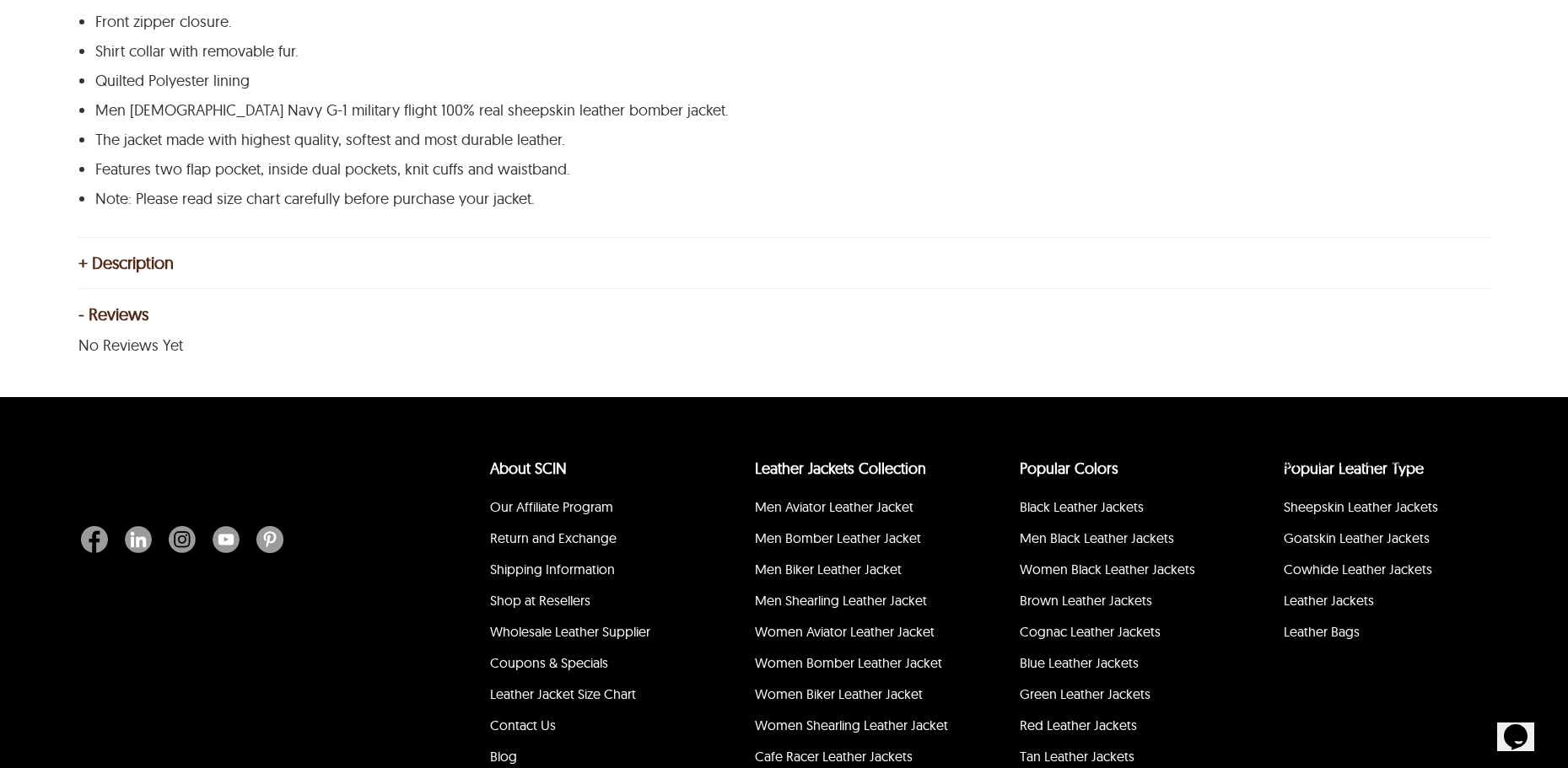
click at [198, 278] on div "+ Description The G-1 Bomber jacket is a perfect example to represent military-…" at bounding box center [784, 272] width 1411 height 34
click at [203, 265] on div "+ Description" at bounding box center [784, 263] width 1411 height 17
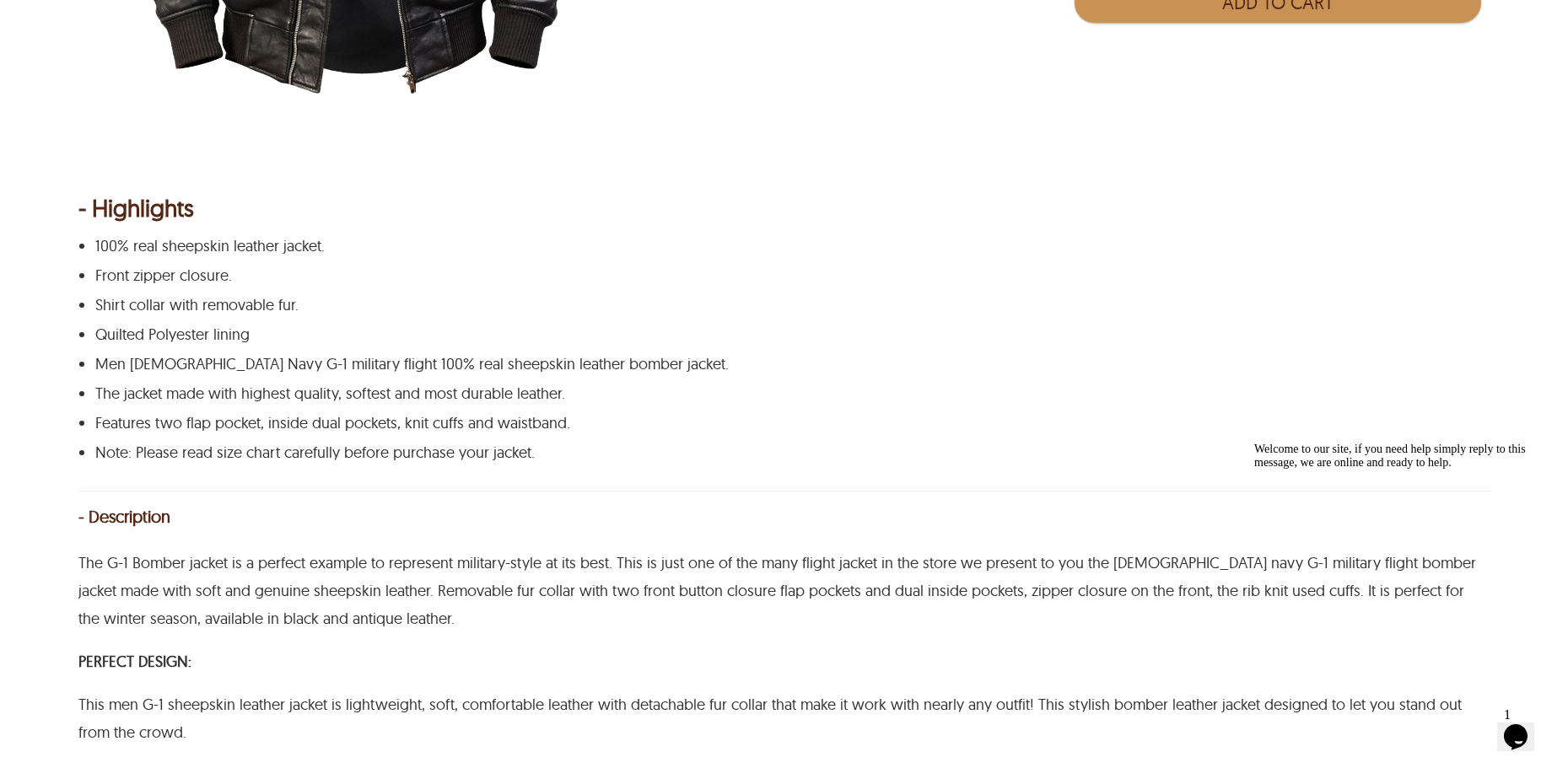
scroll to position [253, 0]
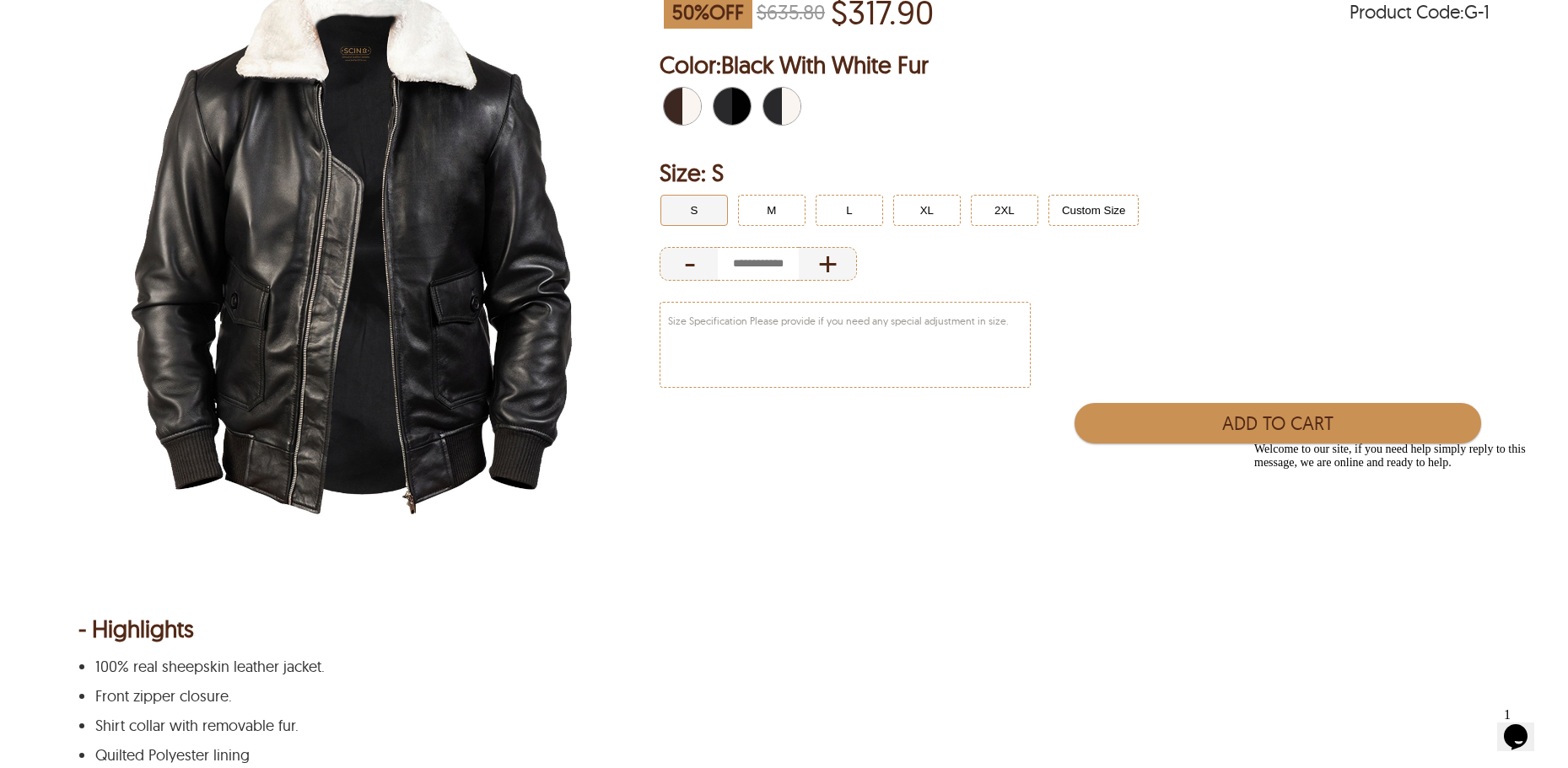
click at [736, 117] on span "Black With Black Fur" at bounding box center [738, 106] width 11 height 37
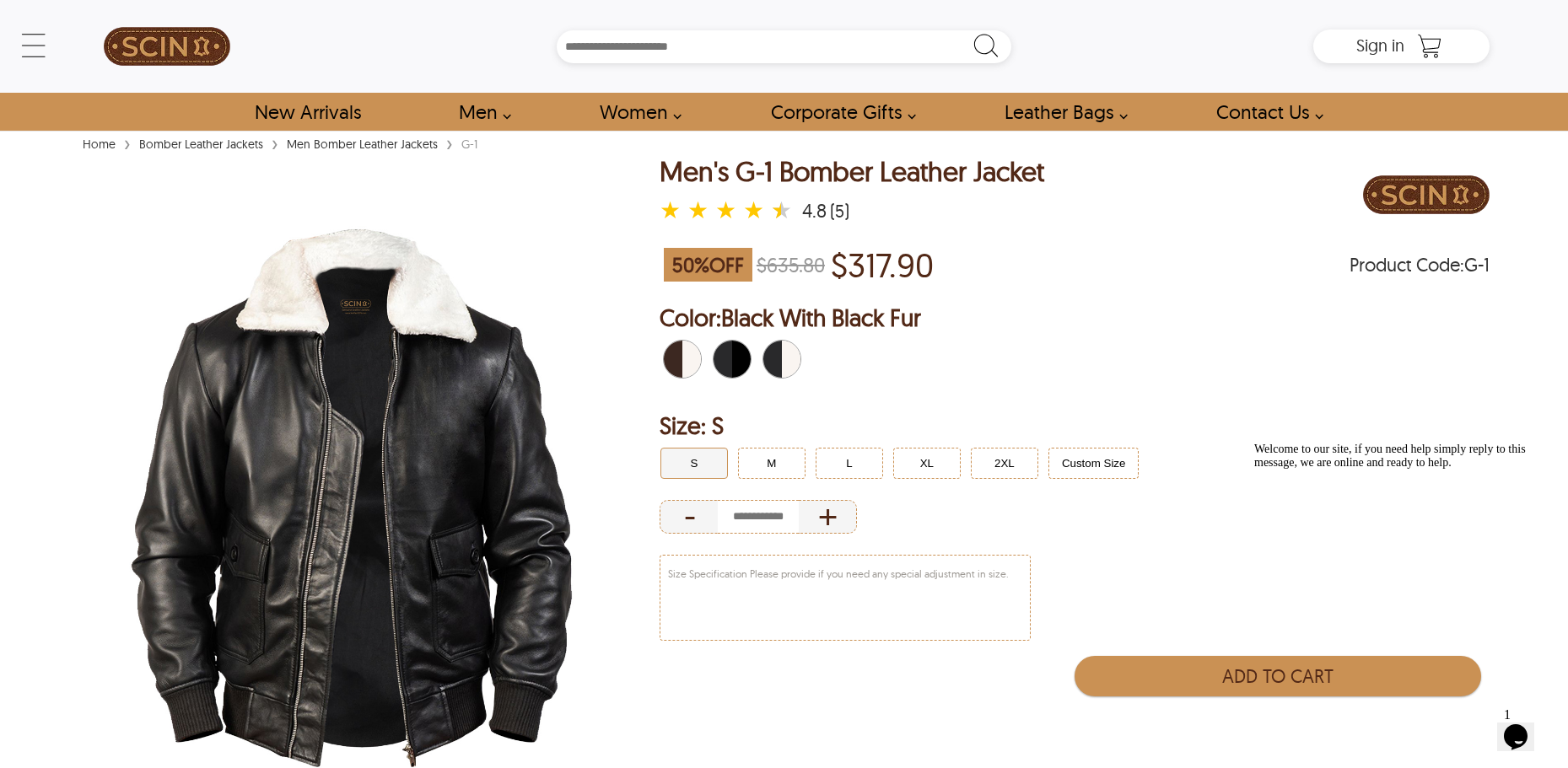
click at [683, 353] on span "Brown With White Fur" at bounding box center [688, 358] width 11 height 37
click at [833, 205] on div "(5)" at bounding box center [840, 211] width 19 height 17
click at [839, 209] on div "(5)" at bounding box center [840, 211] width 19 height 17
click at [765, 209] on label "★" at bounding box center [754, 210] width 24 height 17
click at [785, 209] on label "★" at bounding box center [783, 210] width 24 height 17
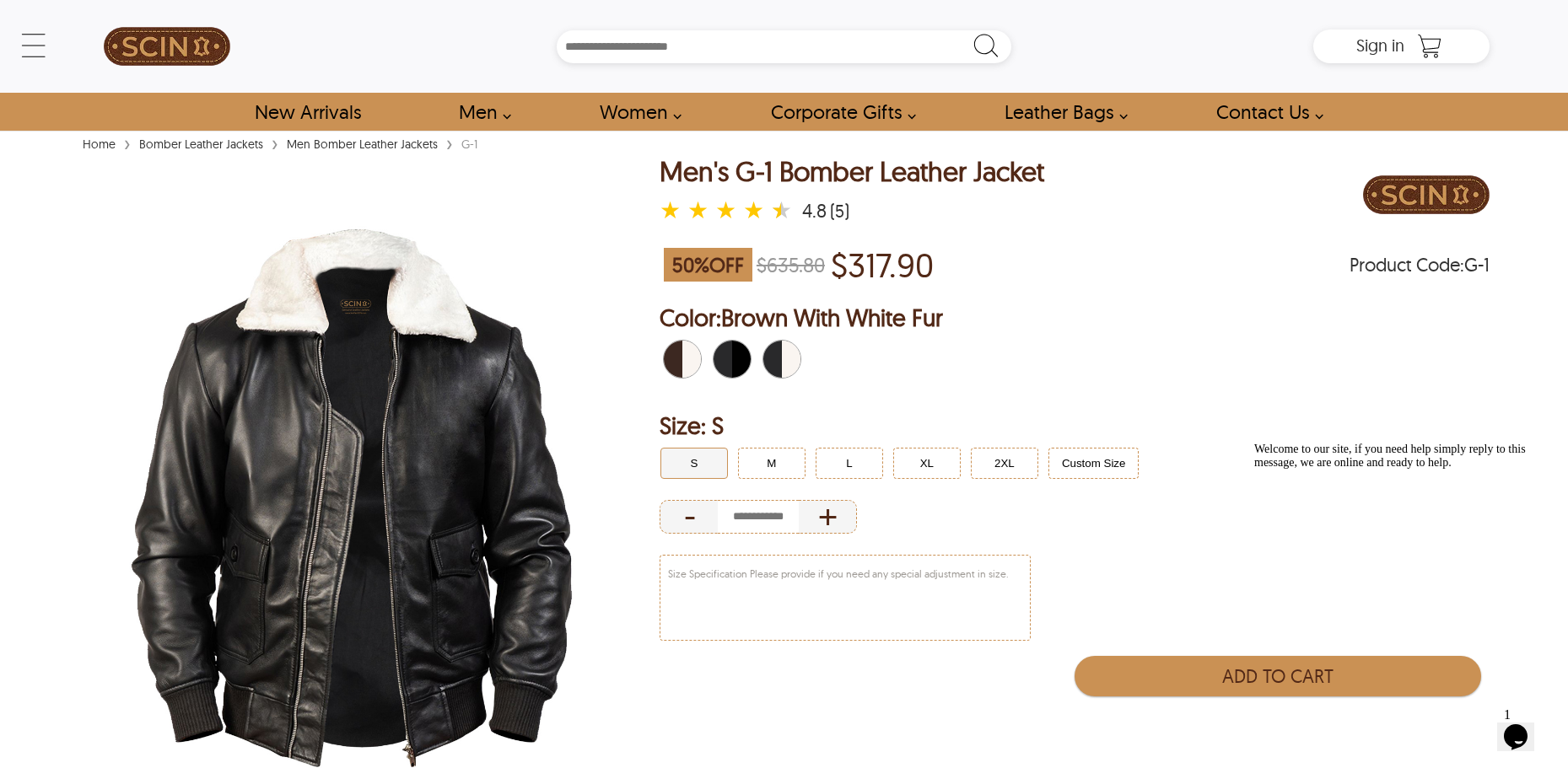
click at [769, 208] on div "★ ★ ★ ★ ★" at bounding box center [729, 210] width 139 height 26
click at [773, 349] on span "Black With White Fur" at bounding box center [773, 358] width 19 height 37
click at [796, 470] on button "M" at bounding box center [771, 463] width 68 height 31
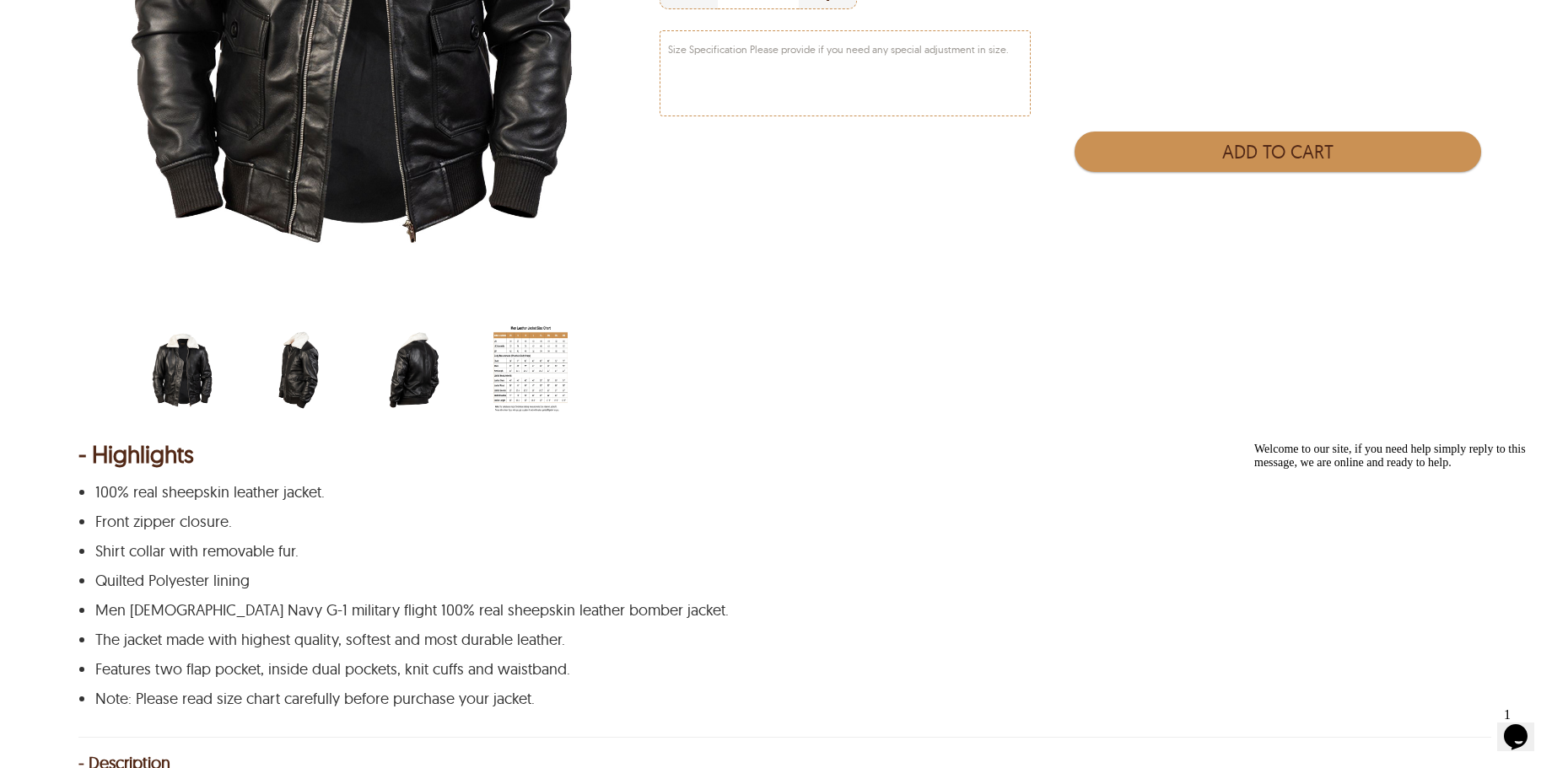
scroll to position [188, 0]
